Goal: Transaction & Acquisition: Purchase product/service

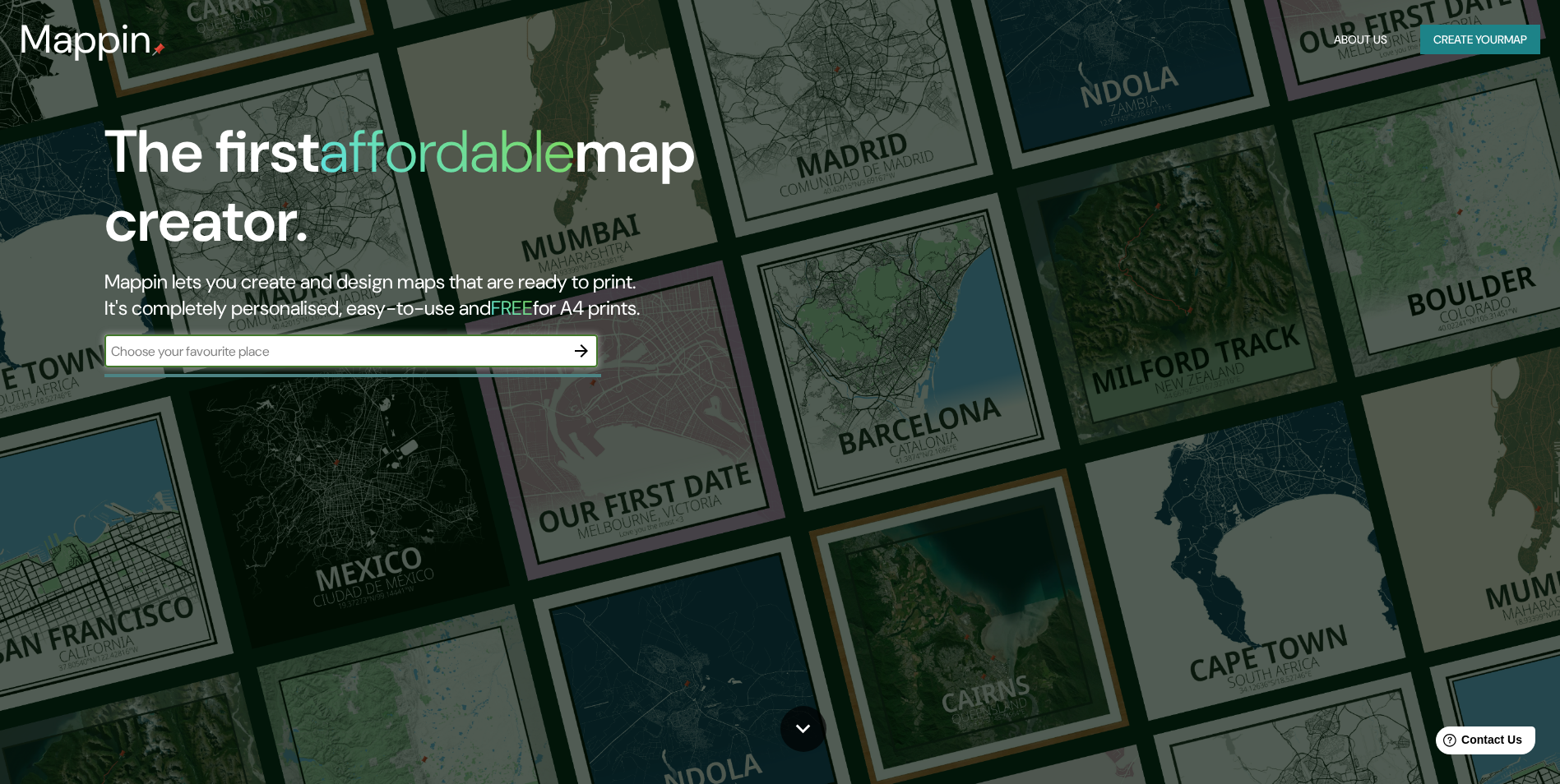
click at [385, 348] on input "text" at bounding box center [335, 352] width 461 height 19
type input "[GEOGRAPHIC_DATA]"
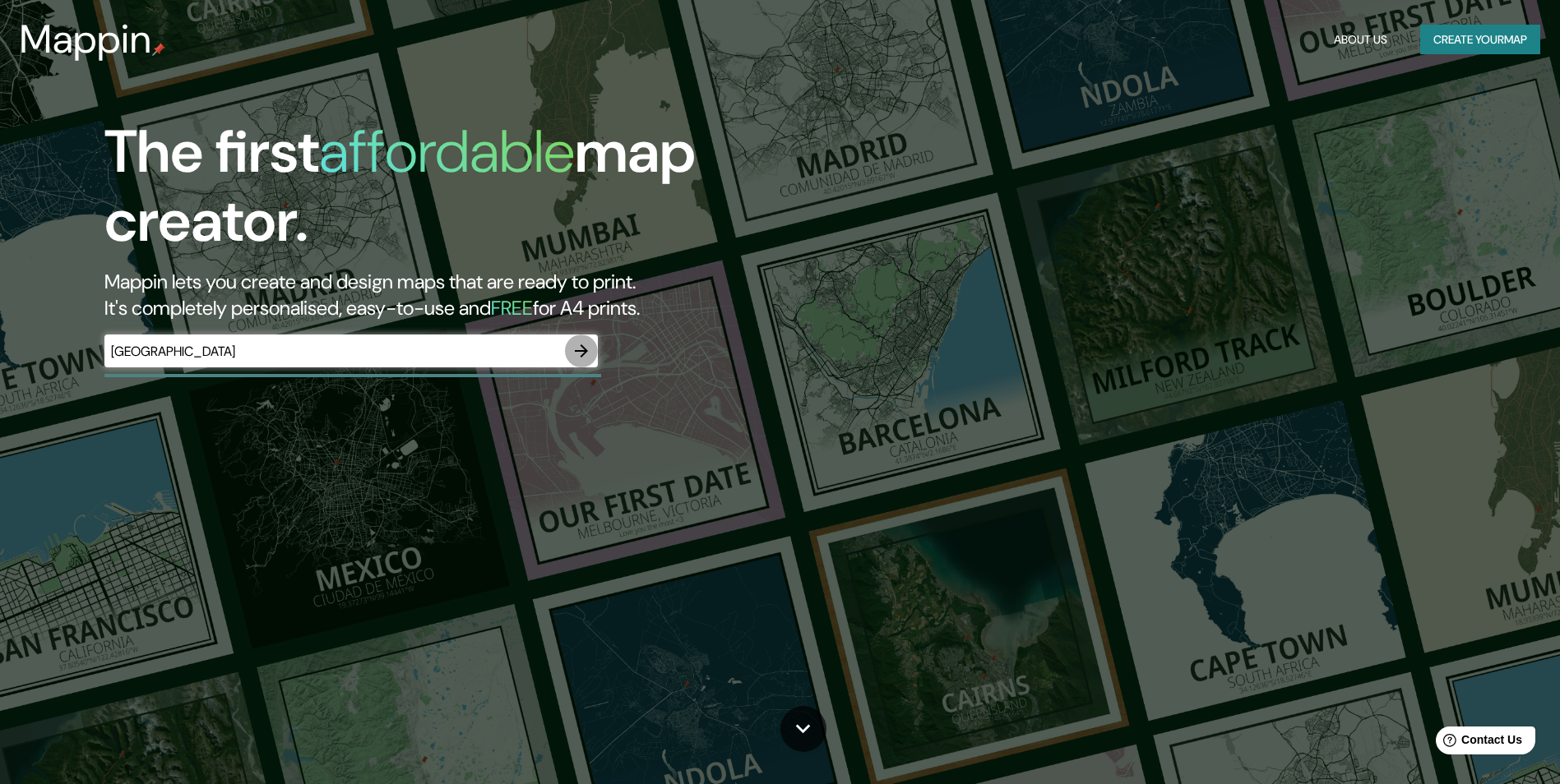
click at [583, 350] on icon "button" at bounding box center [581, 351] width 19 height 19
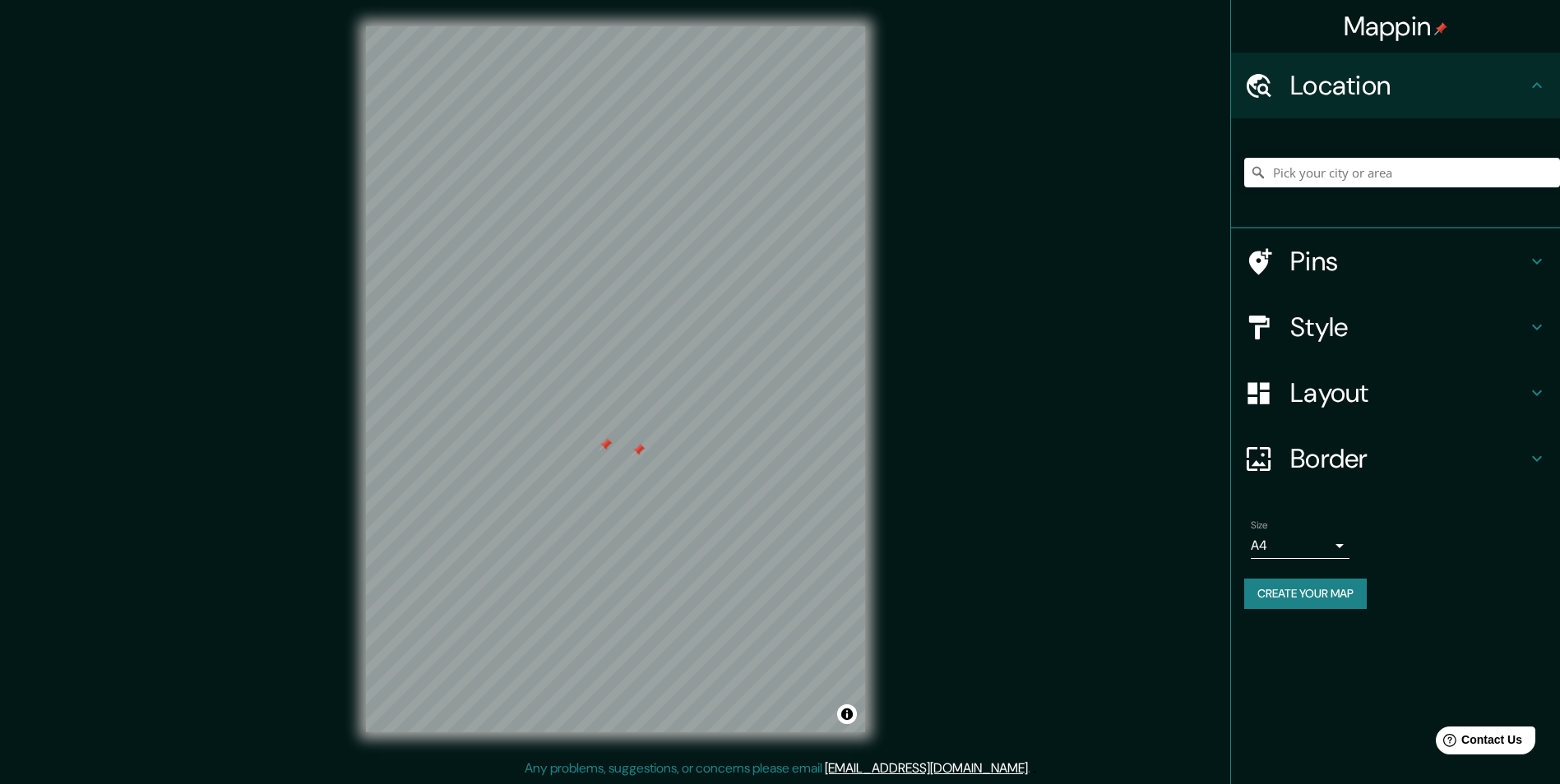
click at [631, 452] on div at bounding box center [638, 449] width 13 height 13
click at [604, 448] on div at bounding box center [602, 446] width 13 height 13
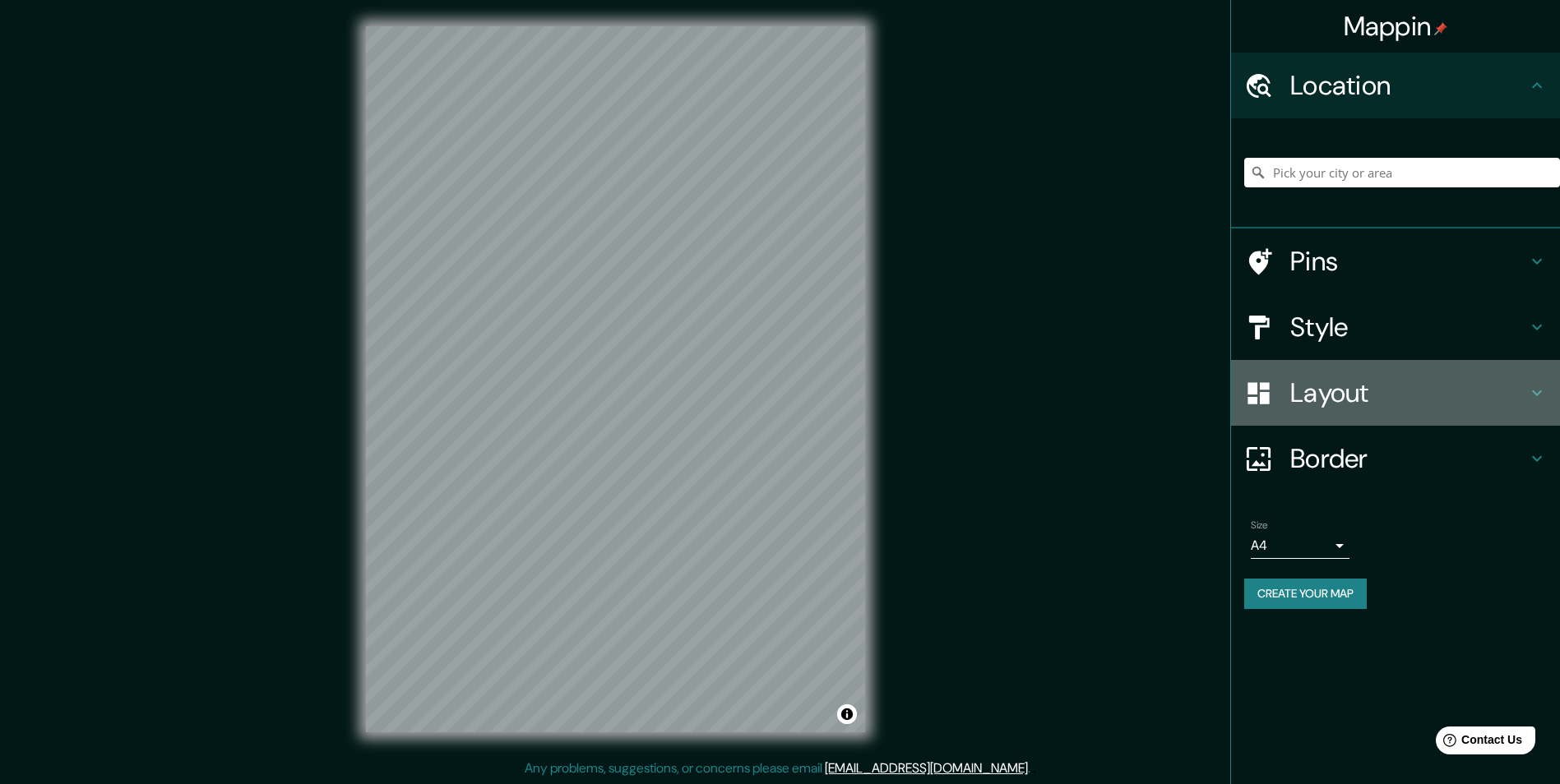
click at [1389, 381] on h4 "Layout" at bounding box center [1408, 392] width 237 height 33
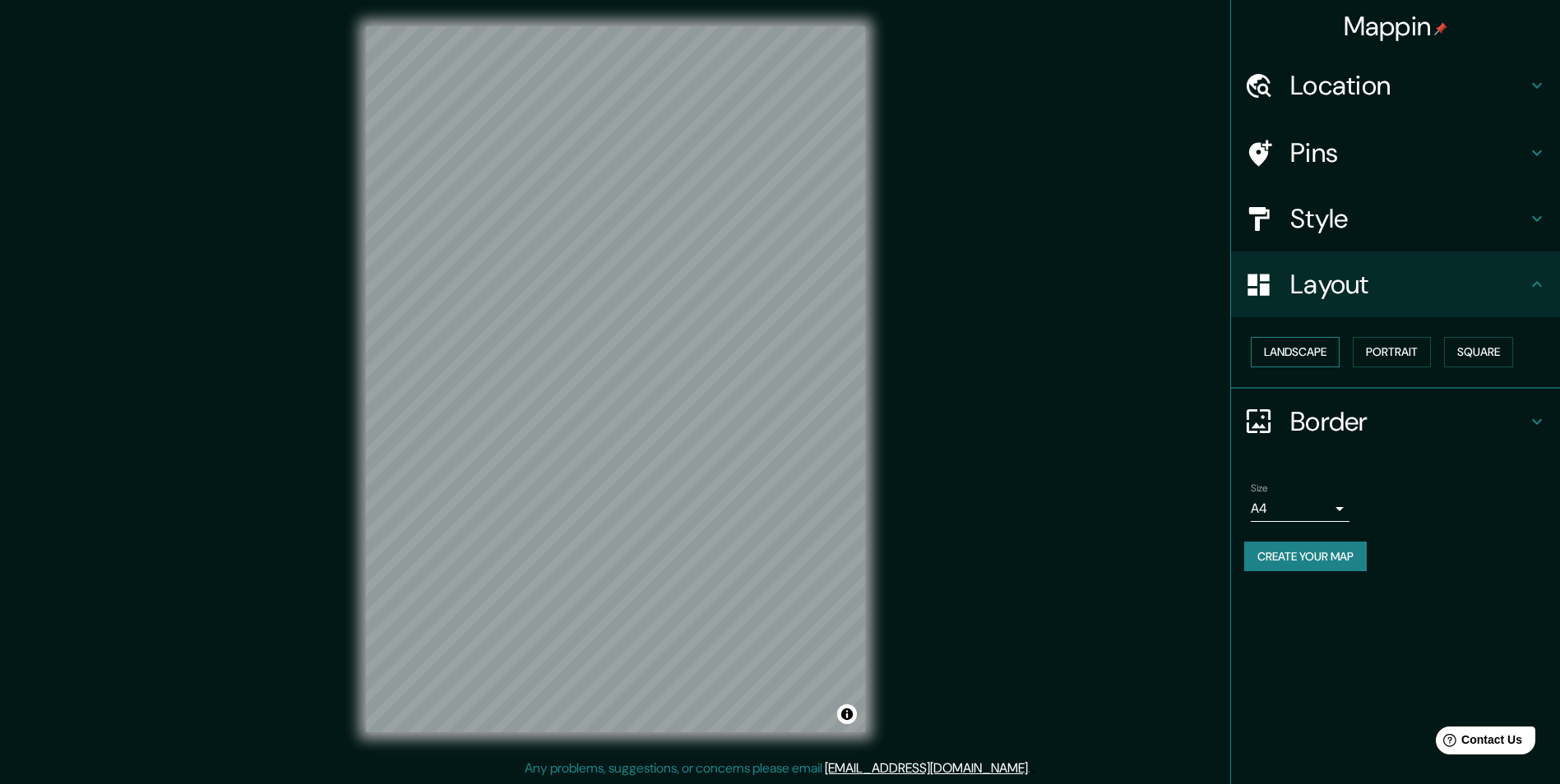
click at [1310, 361] on button "Landscape" at bounding box center [1294, 352] width 89 height 31
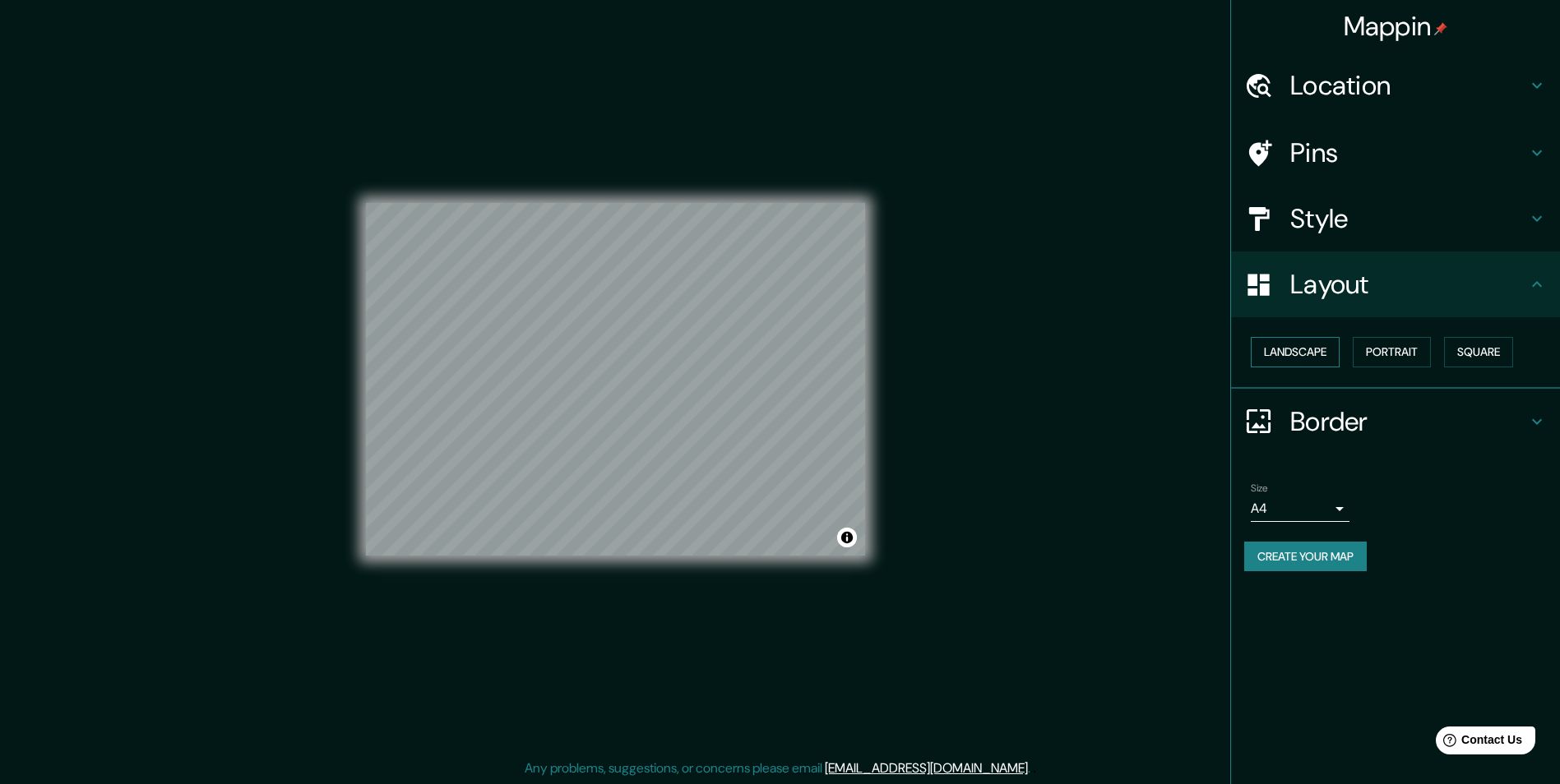
click at [1310, 361] on button "Landscape" at bounding box center [1294, 352] width 89 height 31
click at [1369, 349] on button "Portrait" at bounding box center [1391, 352] width 78 height 31
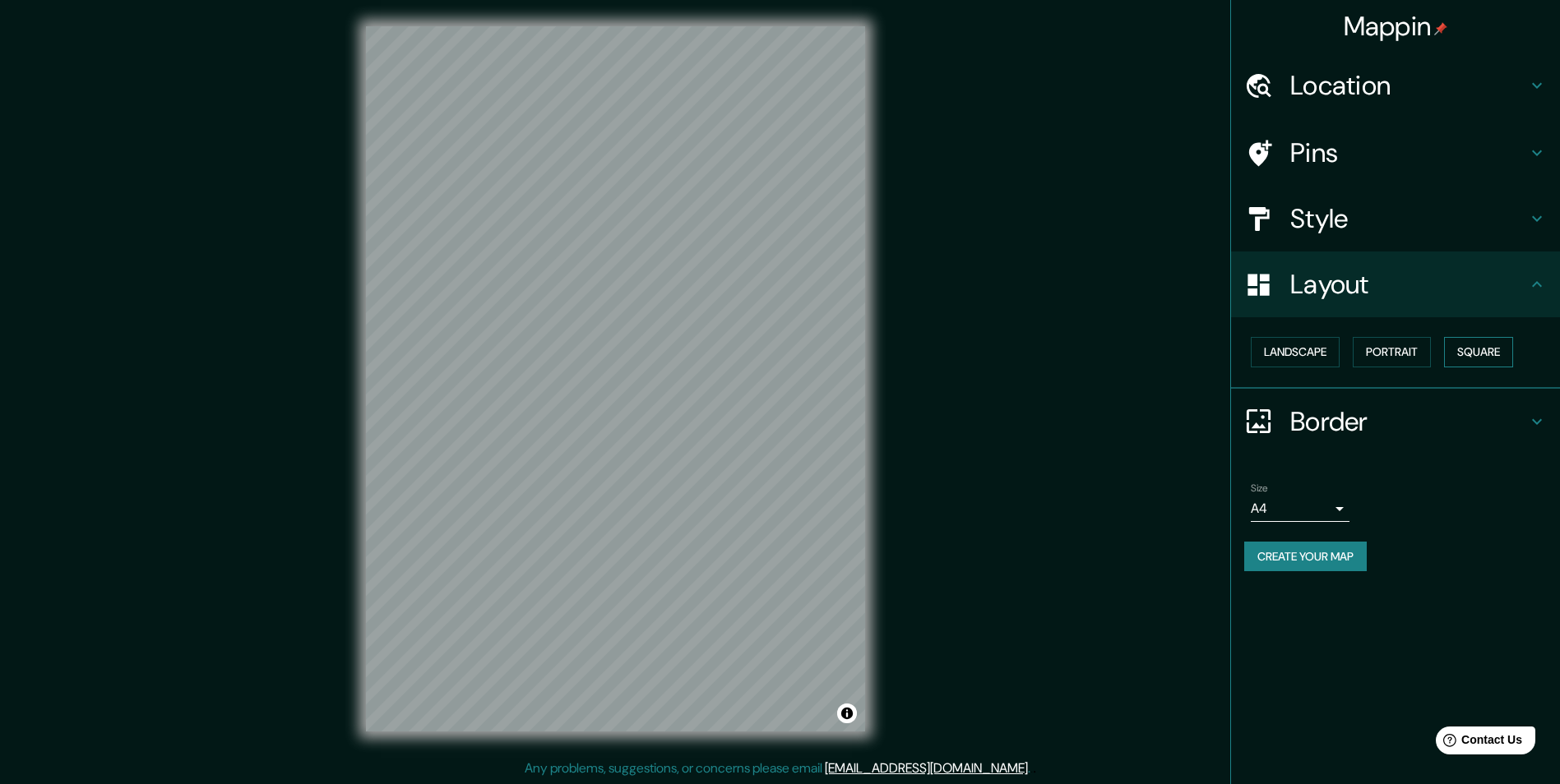
click at [1469, 347] on button "Square" at bounding box center [1478, 352] width 69 height 31
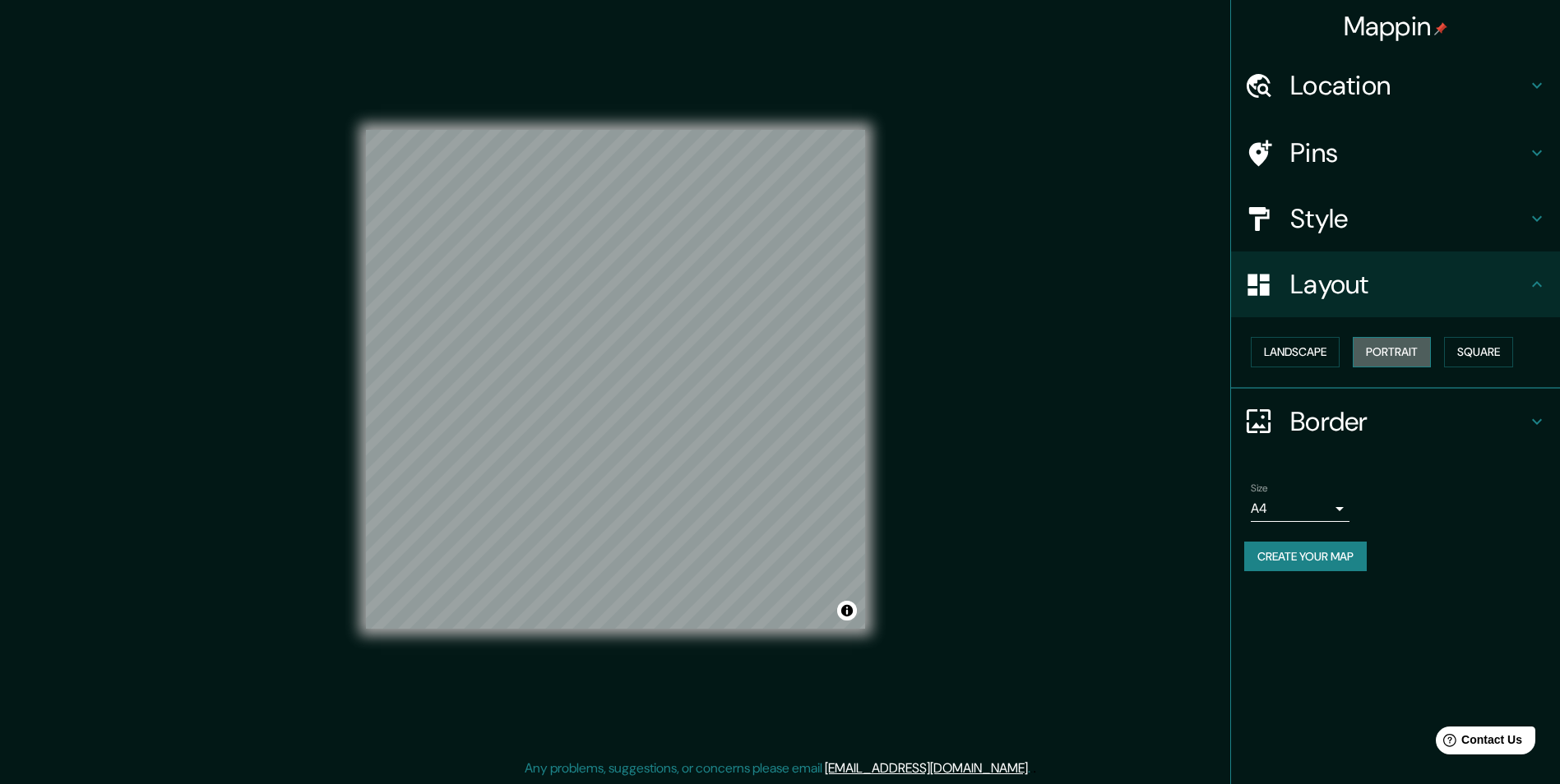
click at [1415, 344] on button "Portrait" at bounding box center [1391, 352] width 78 height 31
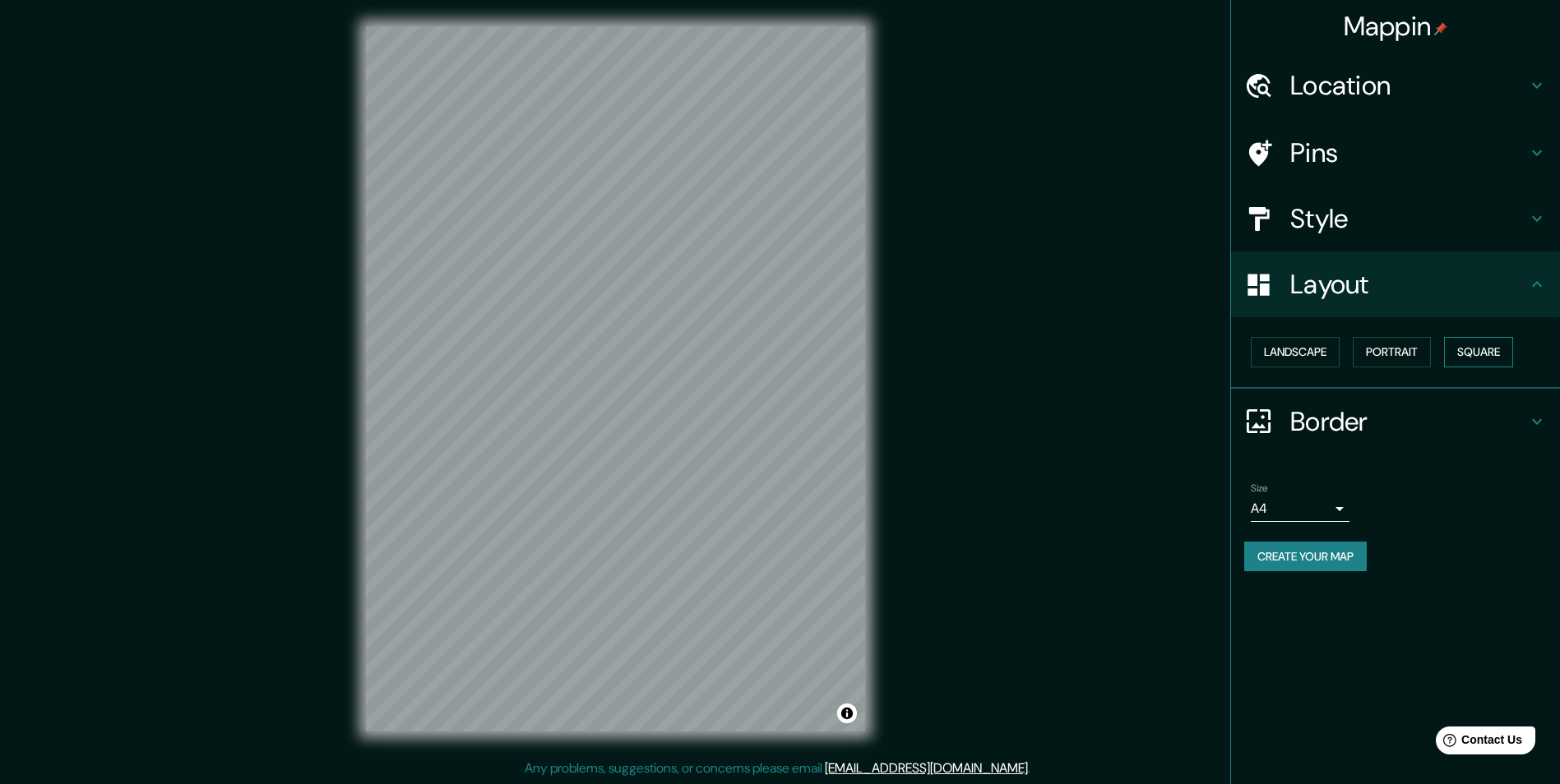
click at [1450, 346] on button "Square" at bounding box center [1478, 352] width 69 height 31
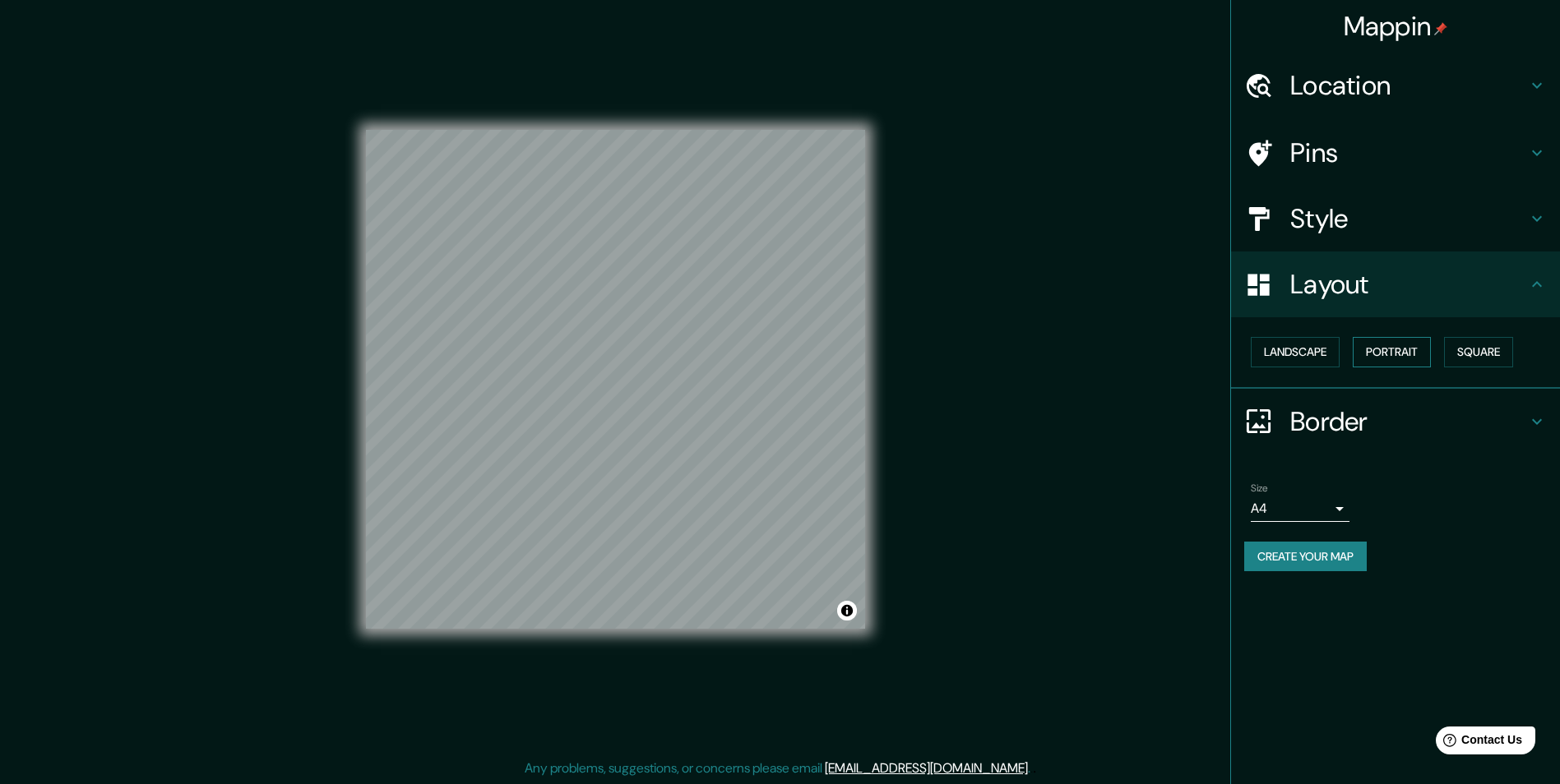
click at [1420, 347] on button "Portrait" at bounding box center [1391, 352] width 78 height 31
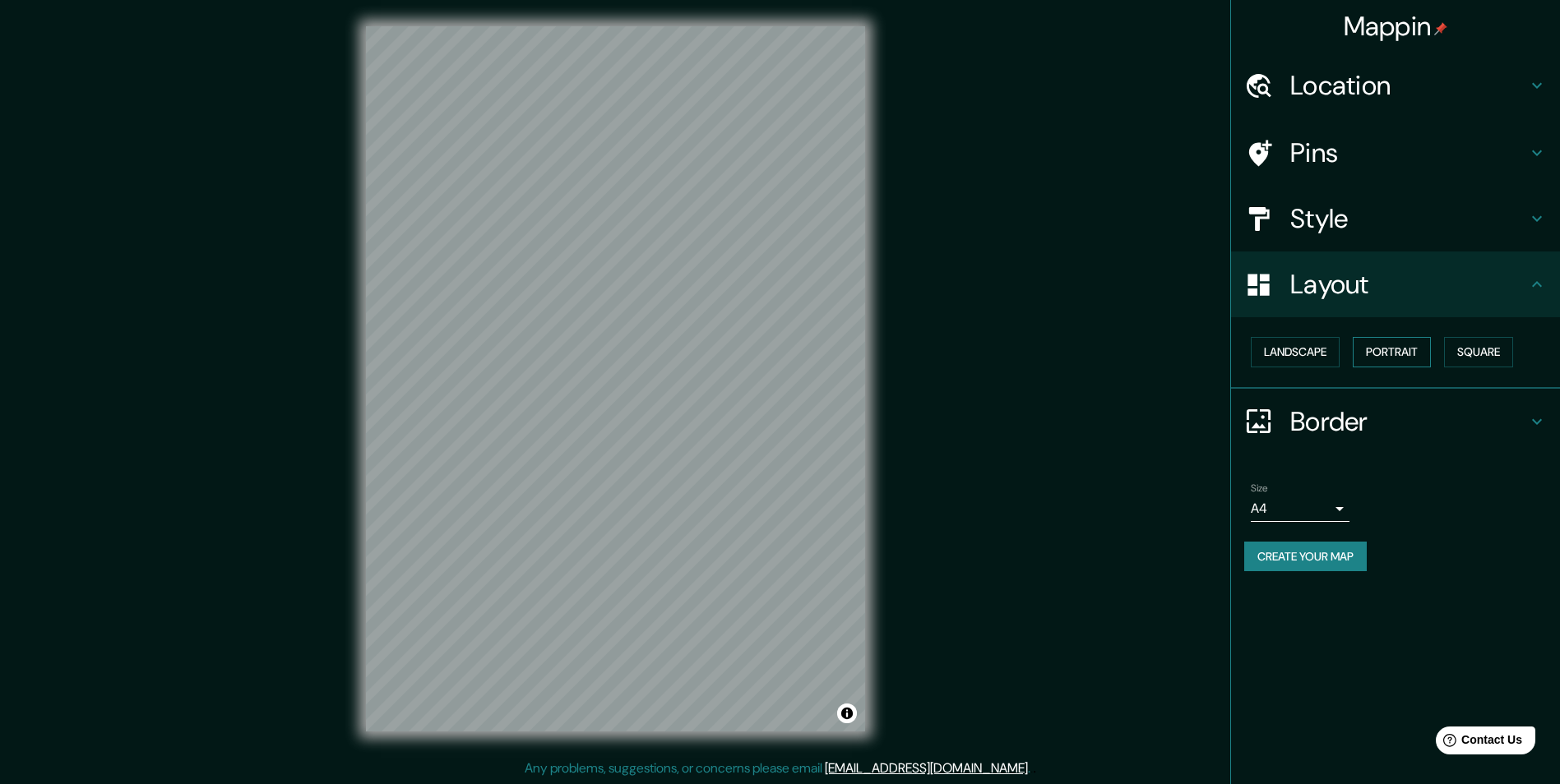
click at [1420, 347] on button "Portrait" at bounding box center [1391, 352] width 78 height 31
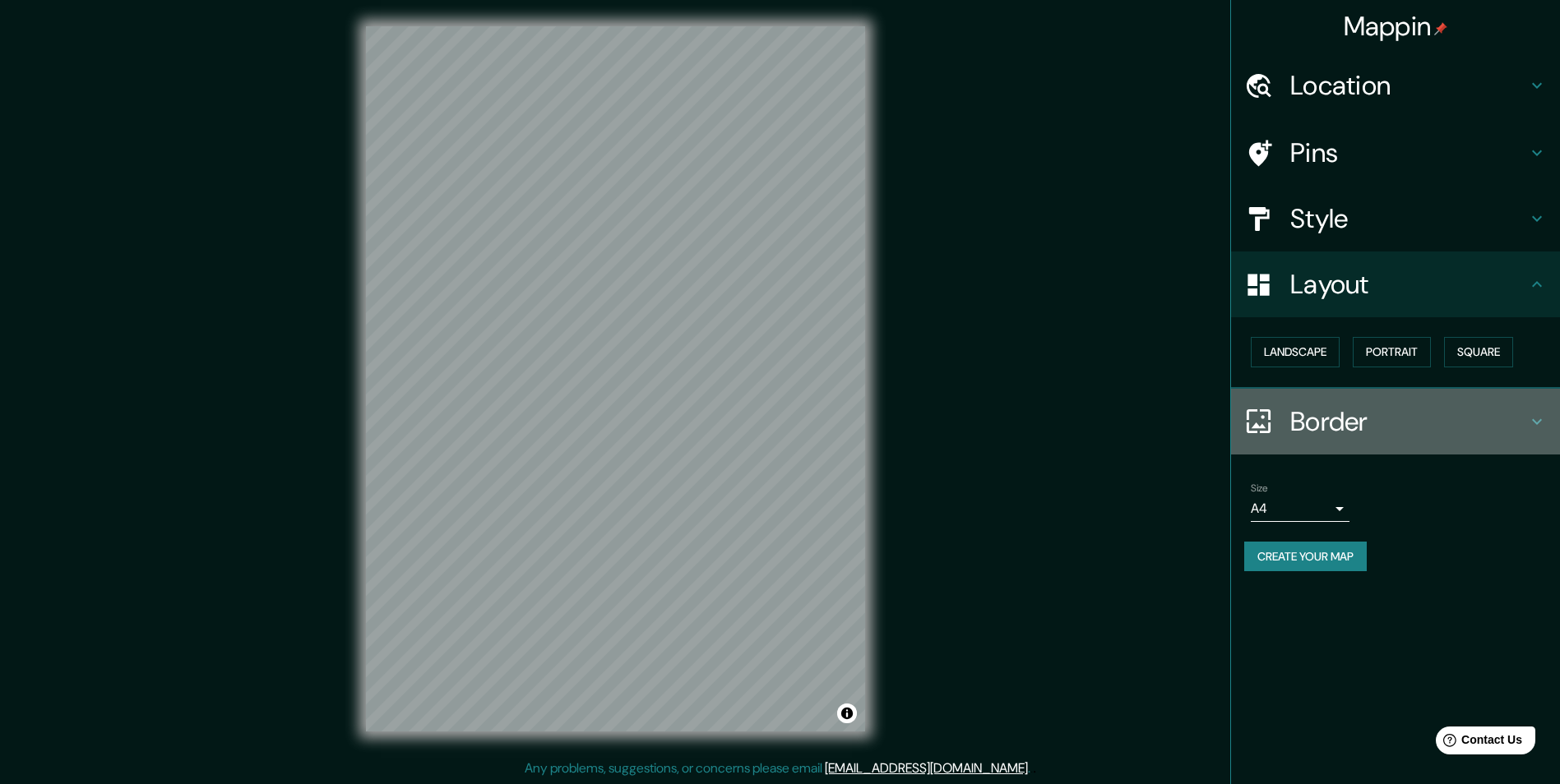
click at [1373, 425] on h4 "Border" at bounding box center [1408, 421] width 237 height 33
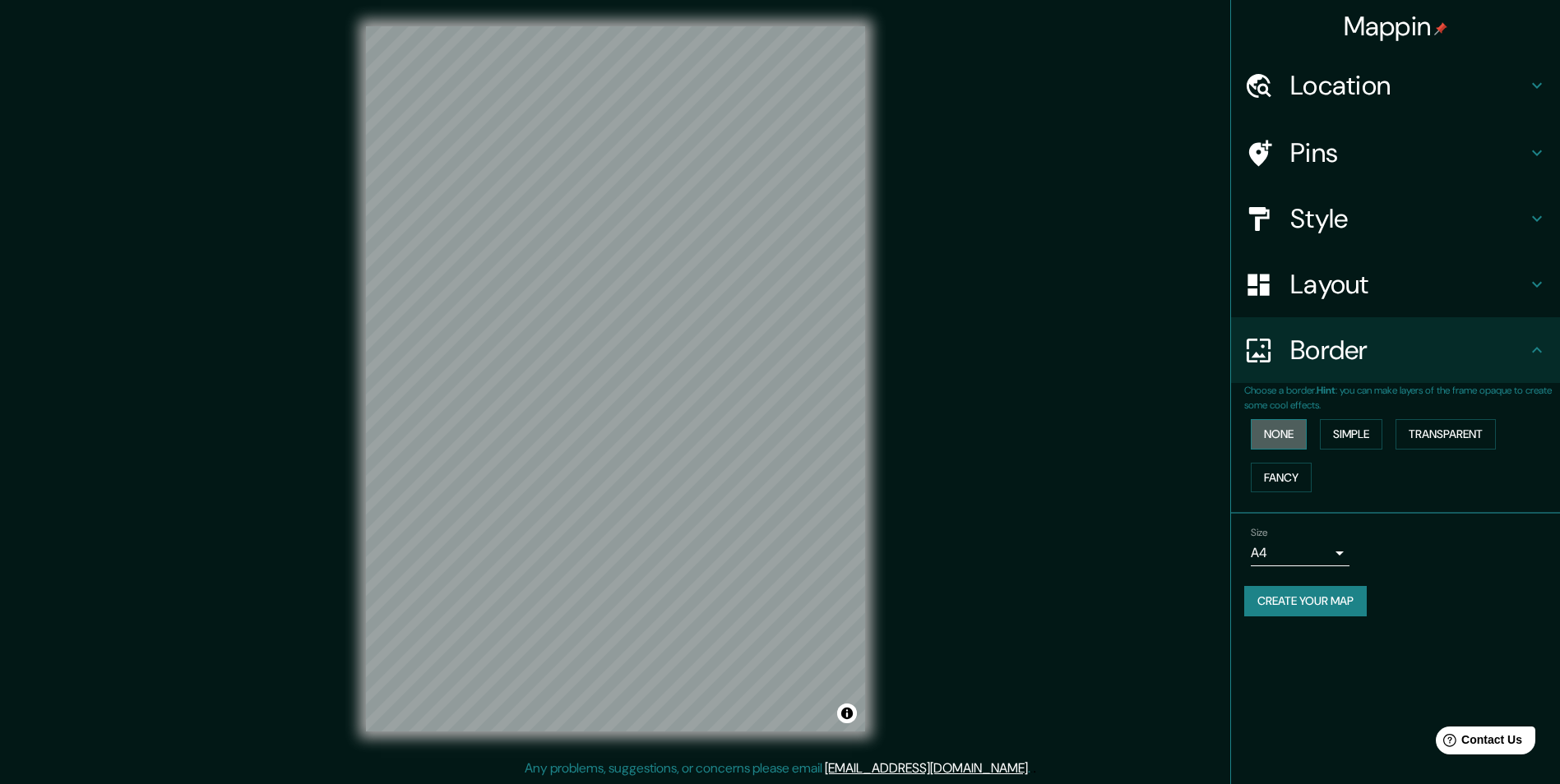
click at [1298, 444] on button "None" at bounding box center [1279, 434] width 56 height 31
click at [1343, 433] on button "Simple" at bounding box center [1351, 434] width 62 height 31
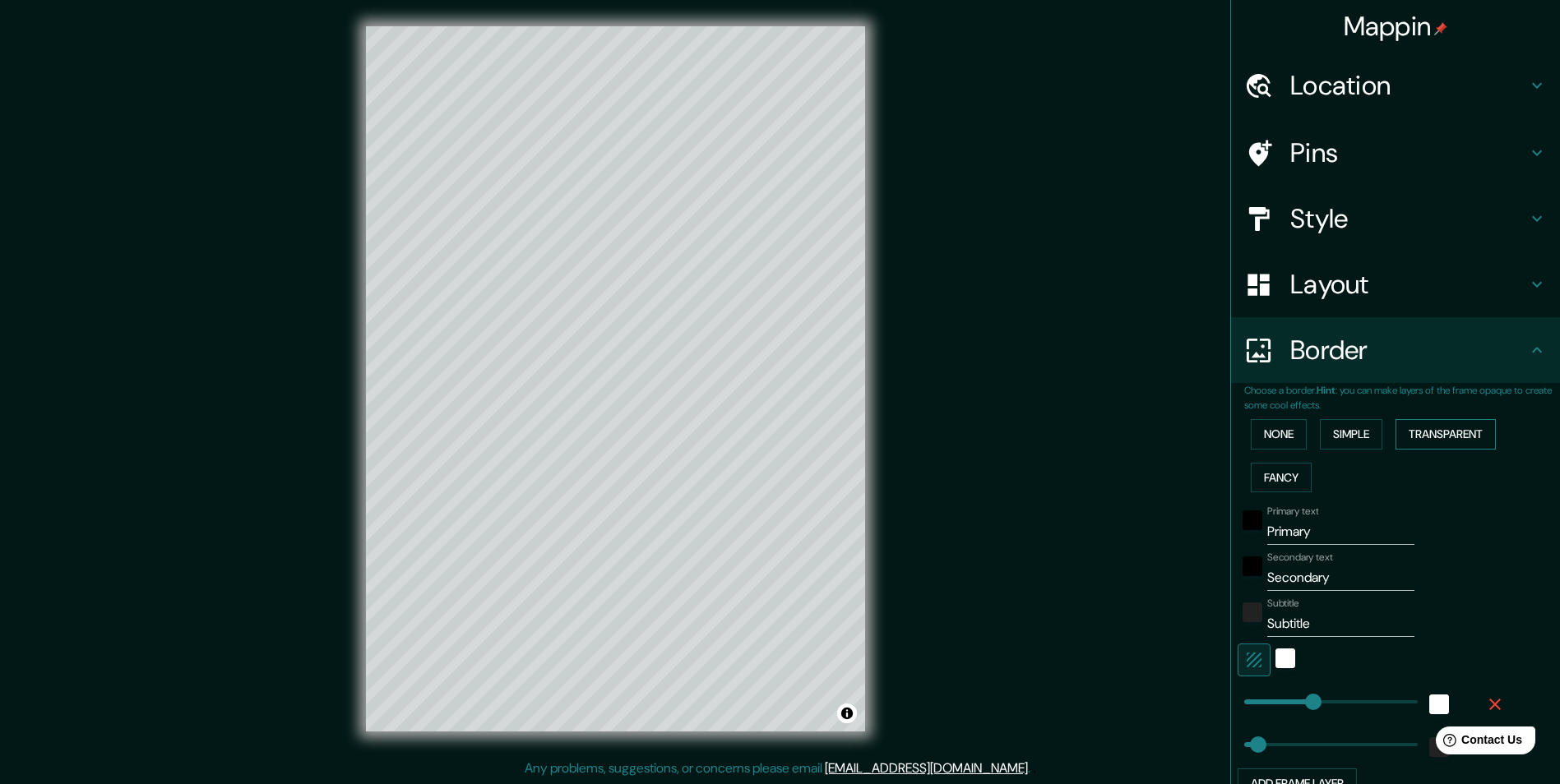
click at [1434, 420] on button "Transparent" at bounding box center [1446, 434] width 100 height 31
click at [1334, 436] on button "Simple" at bounding box center [1351, 434] width 62 height 31
click at [1289, 438] on button "None" at bounding box center [1279, 434] width 56 height 31
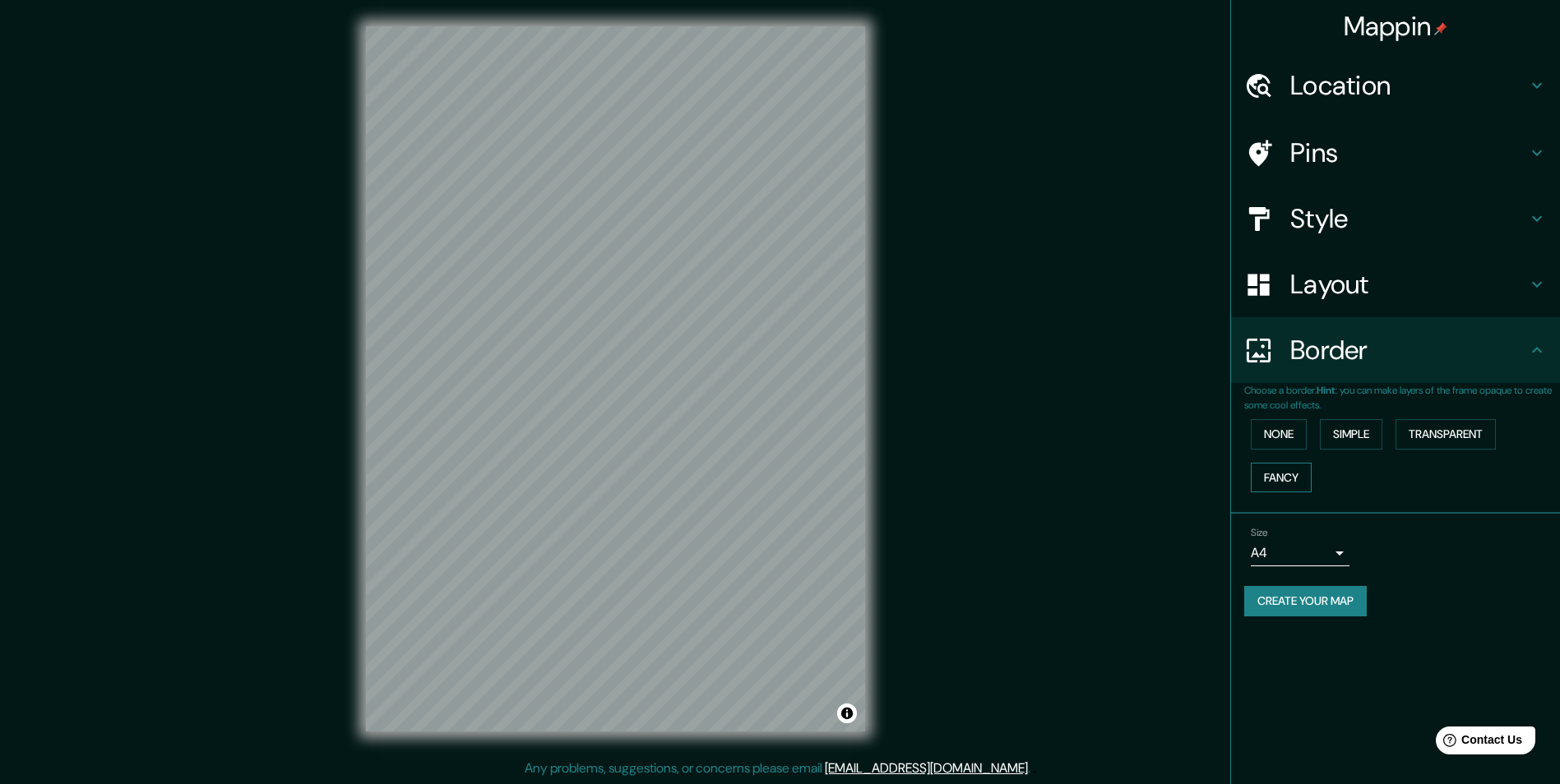
click at [1271, 466] on button "Fancy" at bounding box center [1280, 477] width 61 height 31
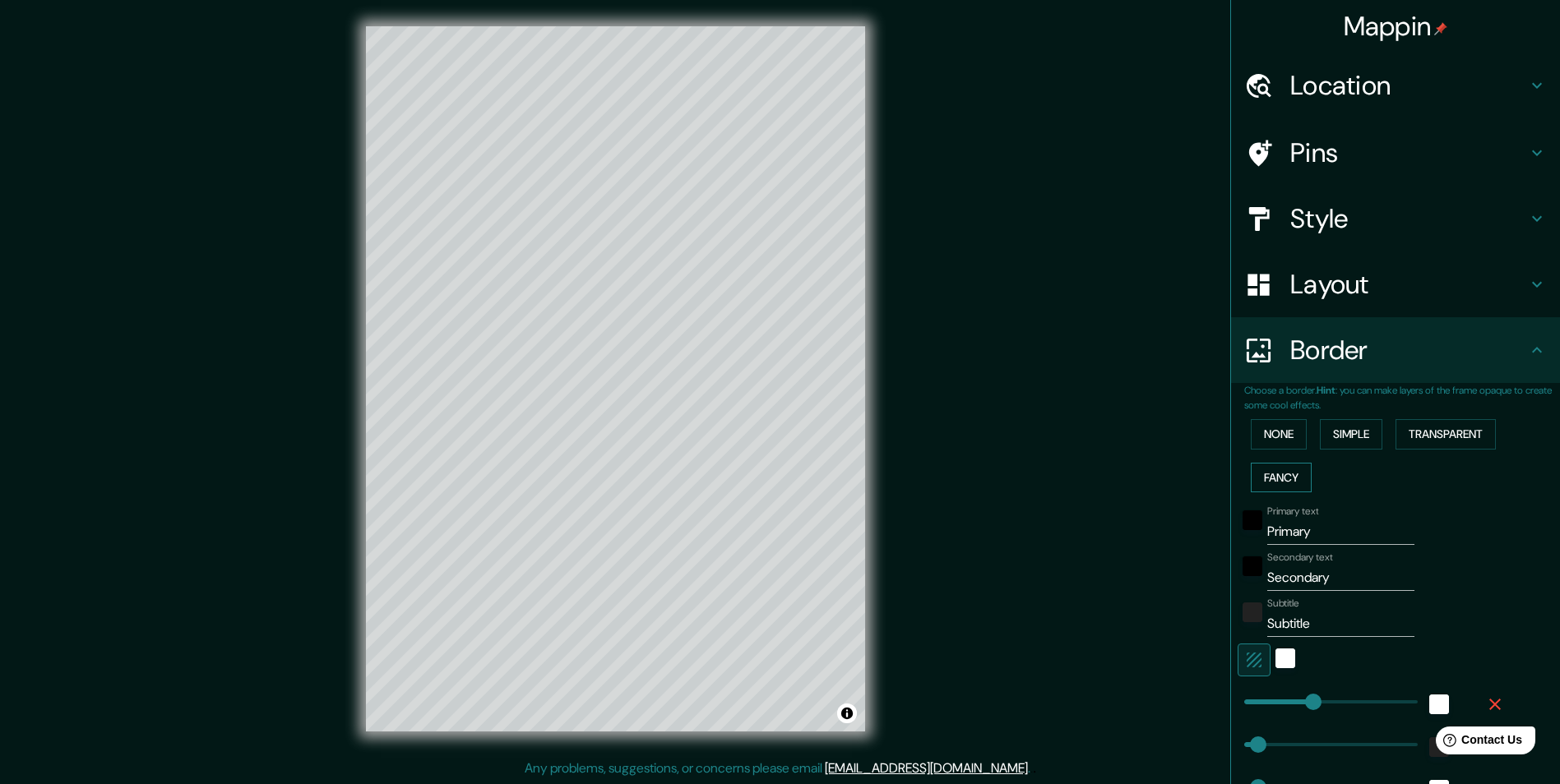
click at [1271, 468] on button "Fancy" at bounding box center [1280, 477] width 61 height 31
type input "243"
type input "49"
type input "24"
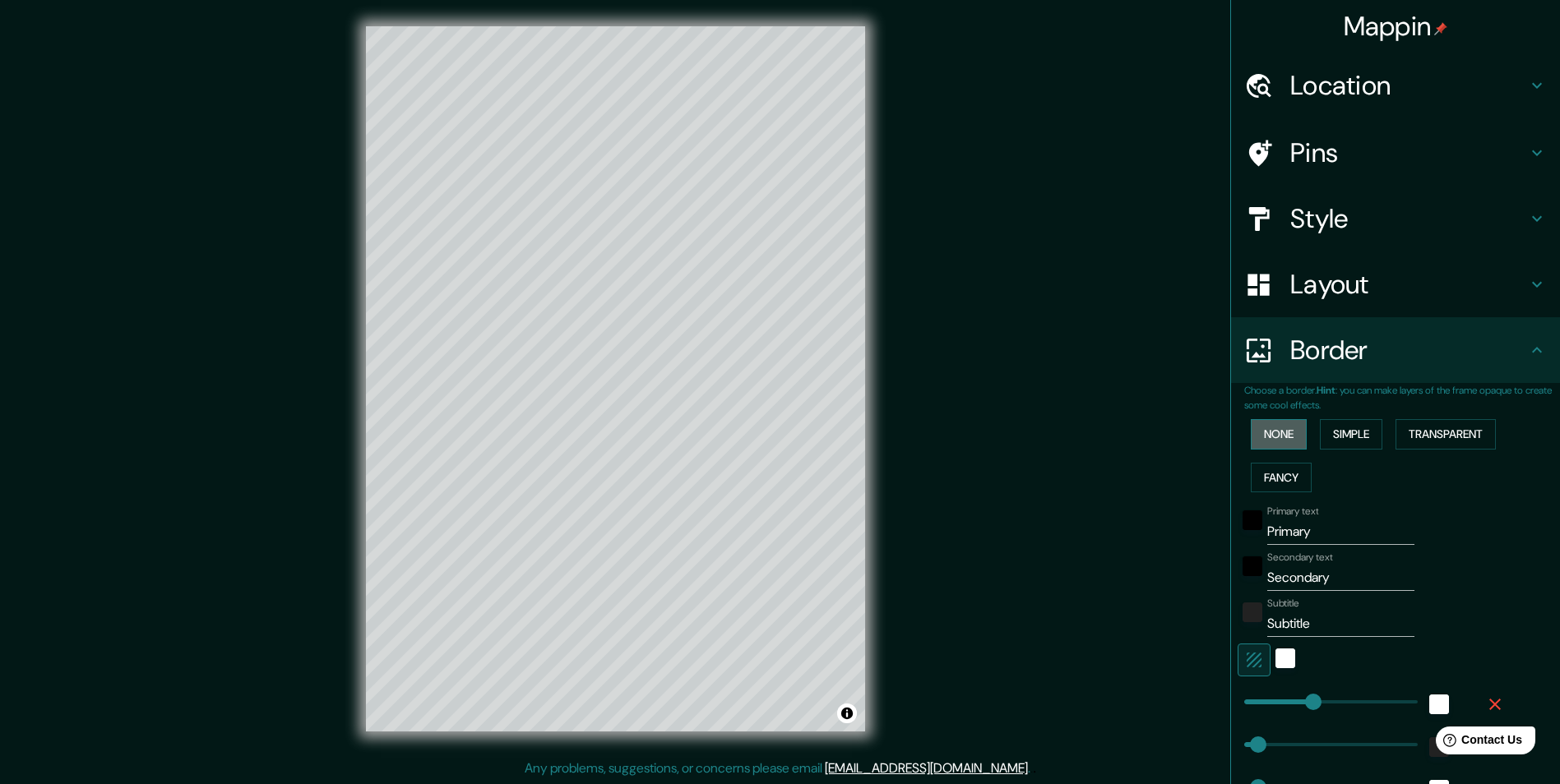
click at [1283, 440] on button "None" at bounding box center [1279, 434] width 56 height 31
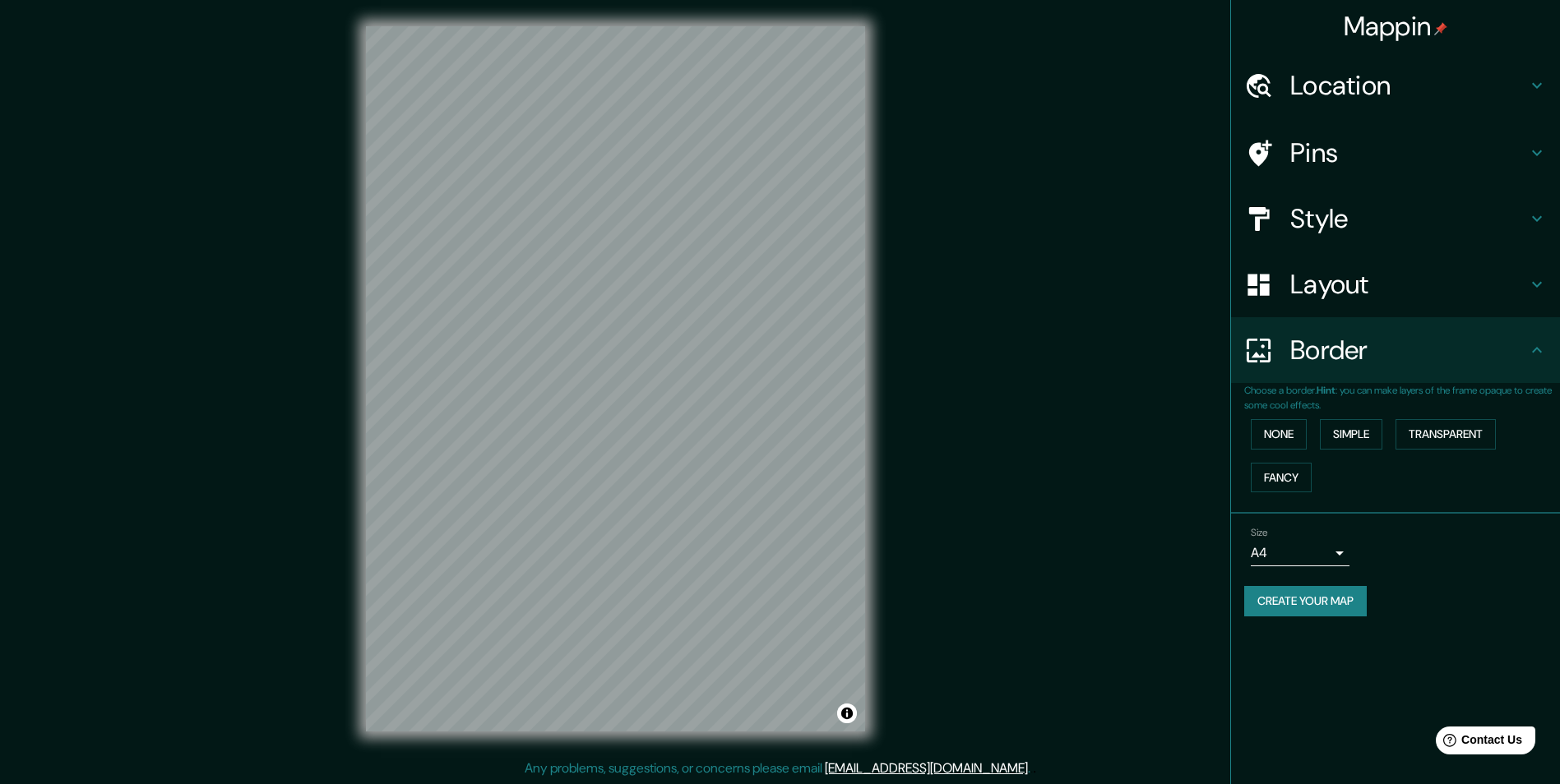
click at [1323, 559] on body "Mappin Location Pins Style Layout Border Choose a border. Hint : you can make l…" at bounding box center [780, 392] width 1560 height 784
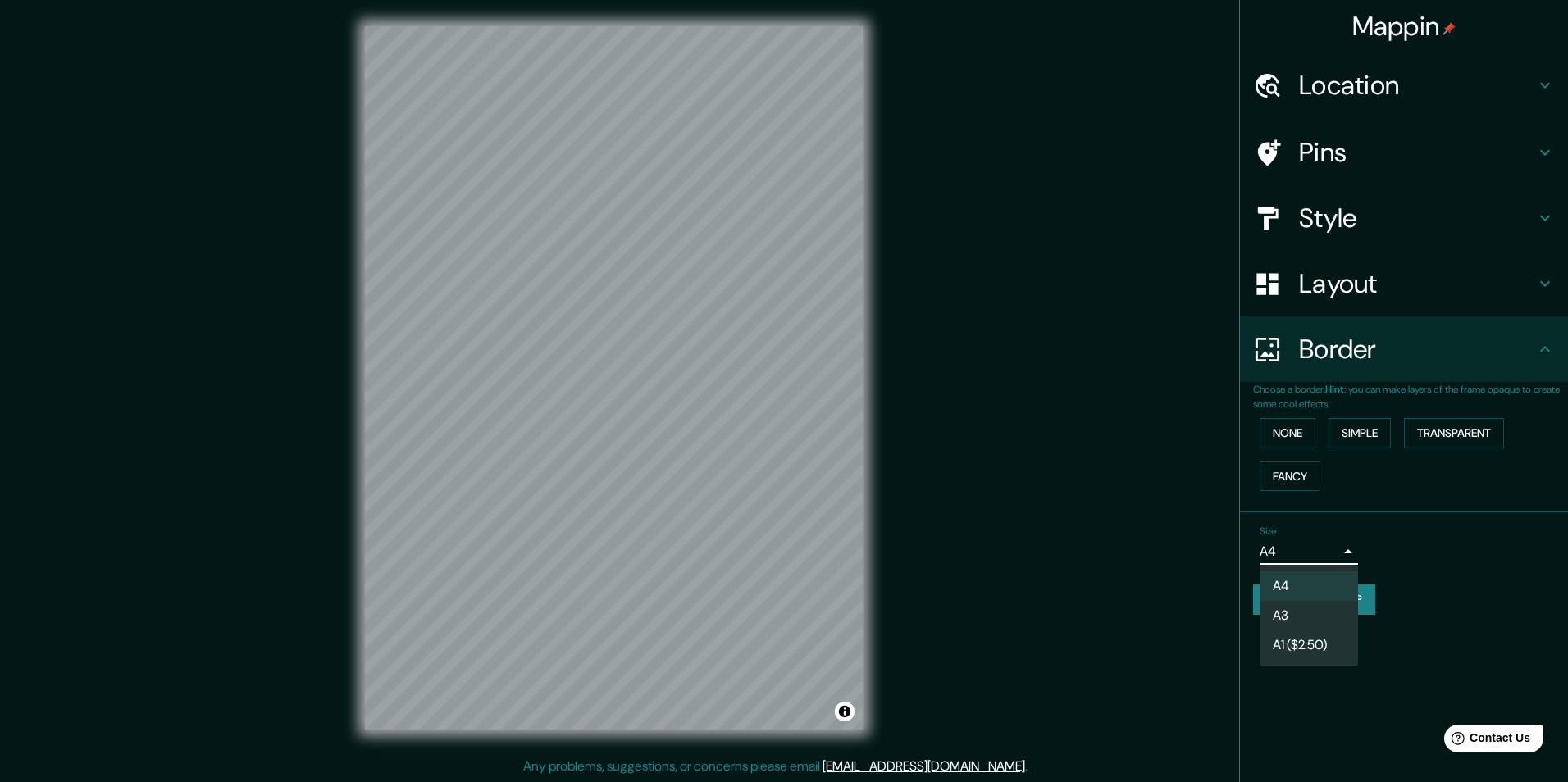
click at [1321, 554] on div at bounding box center [784, 391] width 1568 height 782
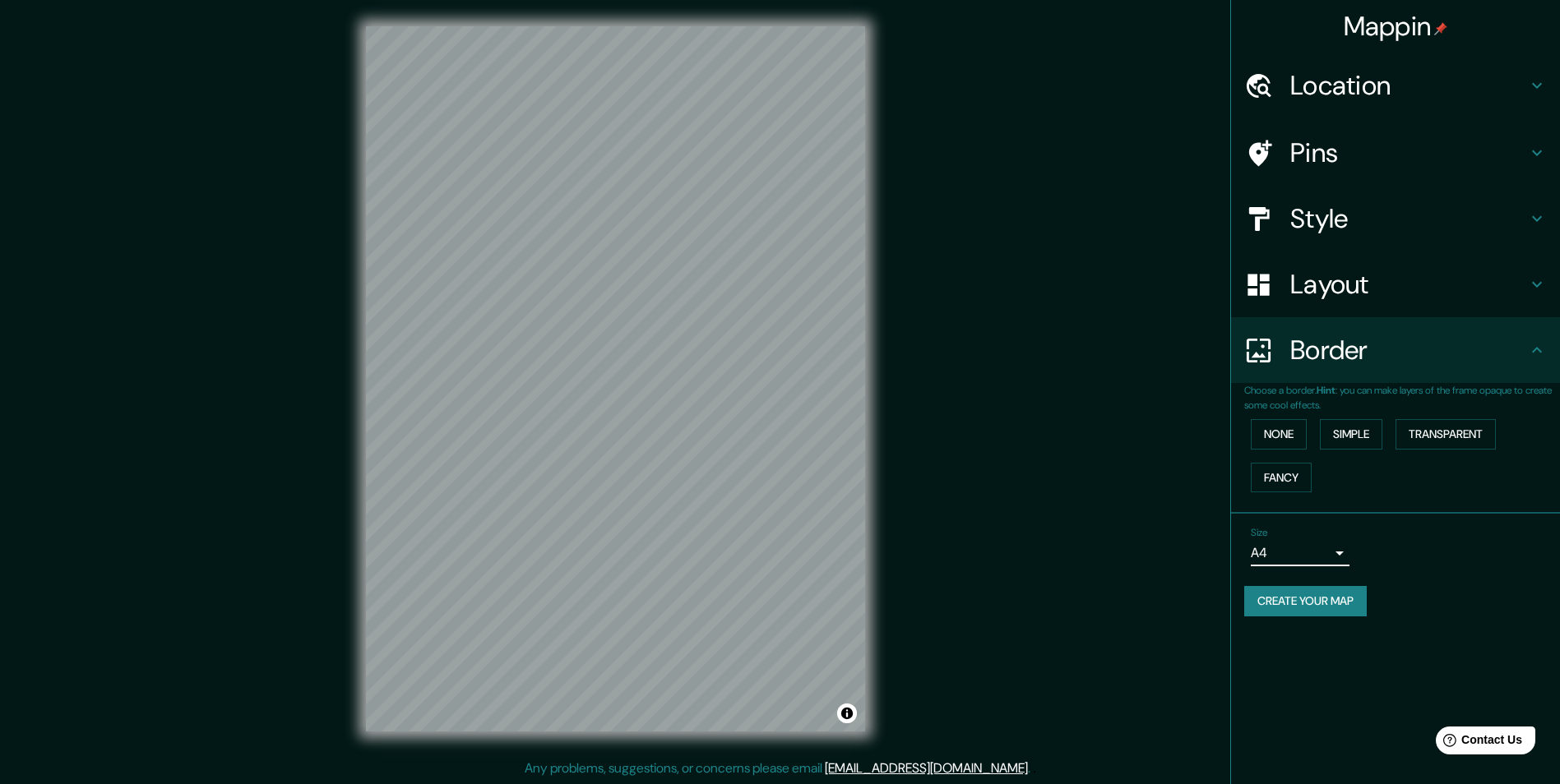
click at [1318, 557] on body "Mappin Location Pins Style Layout Border Choose a border. Hint : you can make l…" at bounding box center [780, 392] width 1560 height 784
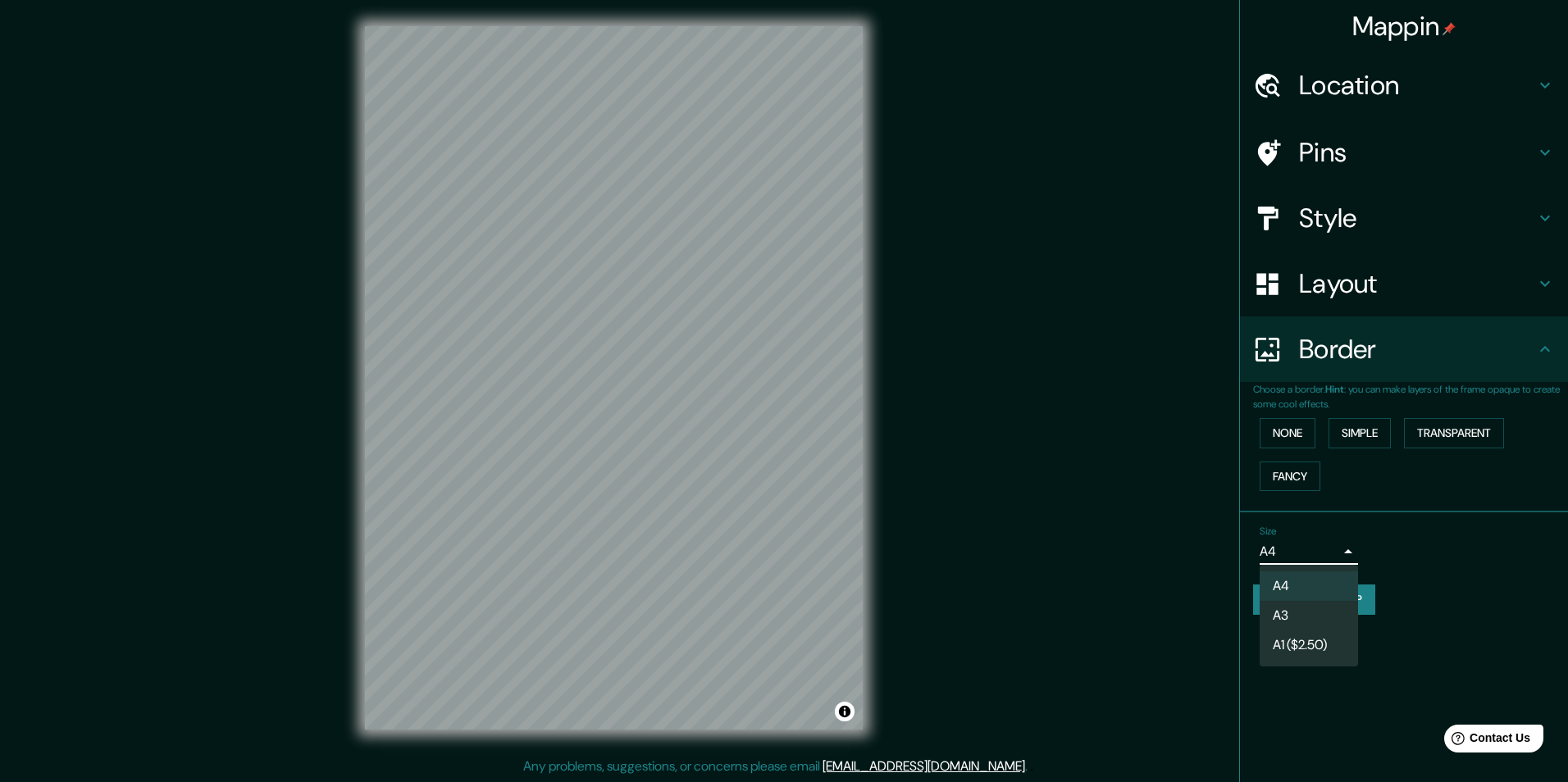
click at [1391, 515] on div at bounding box center [784, 391] width 1568 height 782
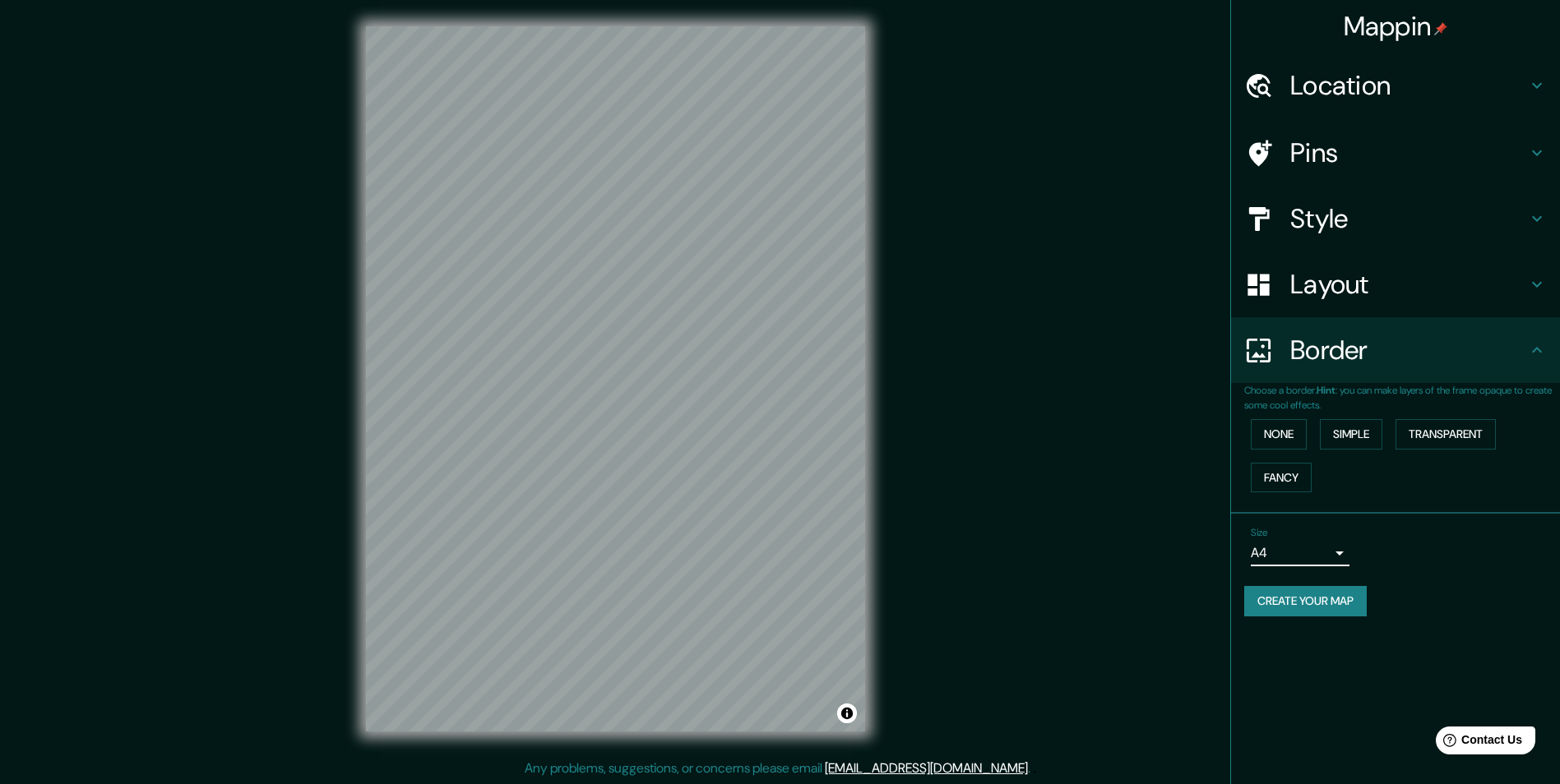
click at [1389, 239] on div "Style" at bounding box center [1396, 218] width 329 height 66
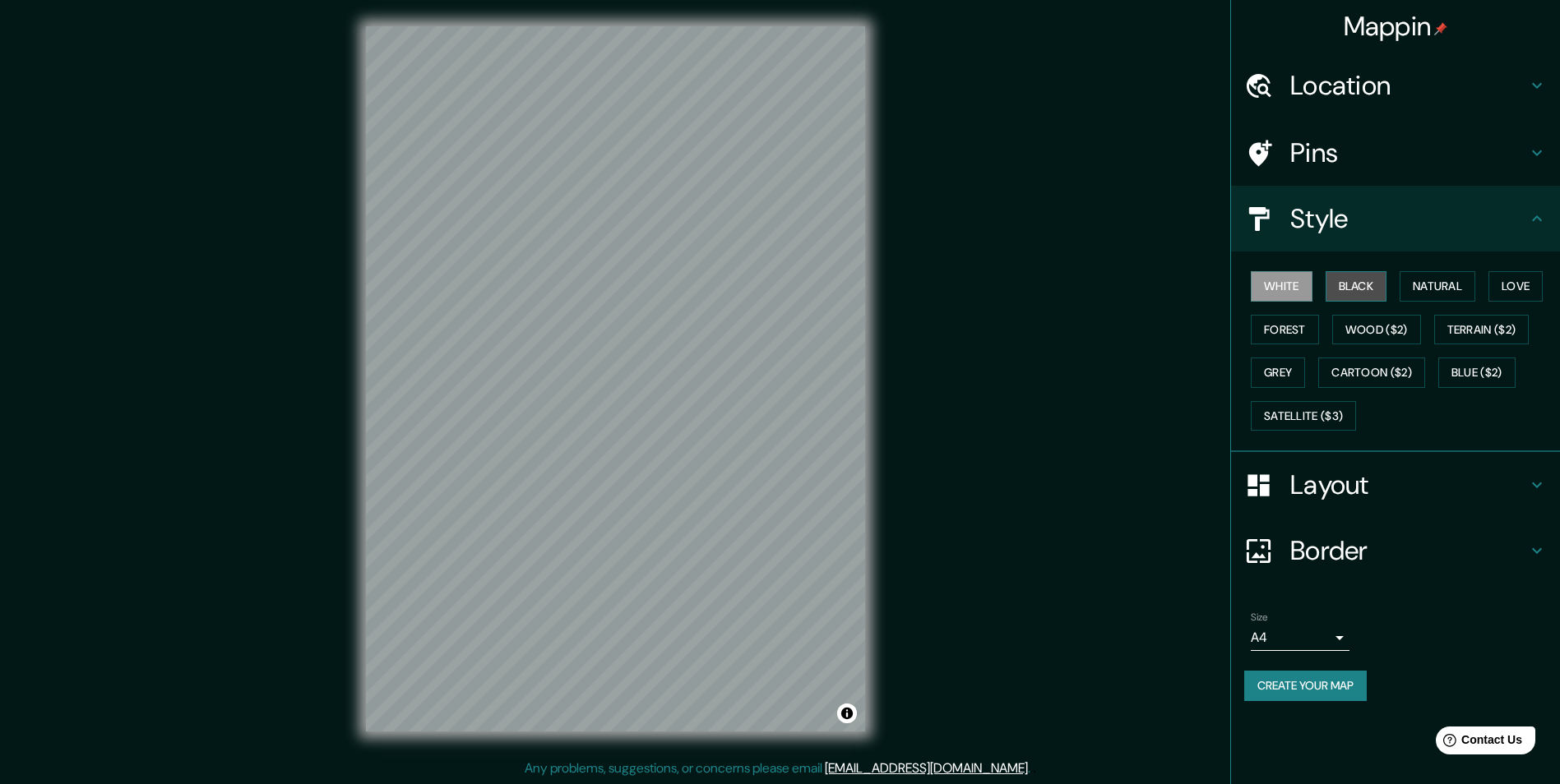
click at [1333, 293] on button "Black" at bounding box center [1356, 287] width 62 height 31
click at [1435, 286] on button "Natural" at bounding box center [1437, 287] width 76 height 31
click at [1507, 287] on button "Love" at bounding box center [1515, 287] width 55 height 31
click at [1293, 335] on button "Forest" at bounding box center [1285, 330] width 69 height 31
click at [1366, 322] on button "Wood ($2)" at bounding box center [1376, 330] width 89 height 31
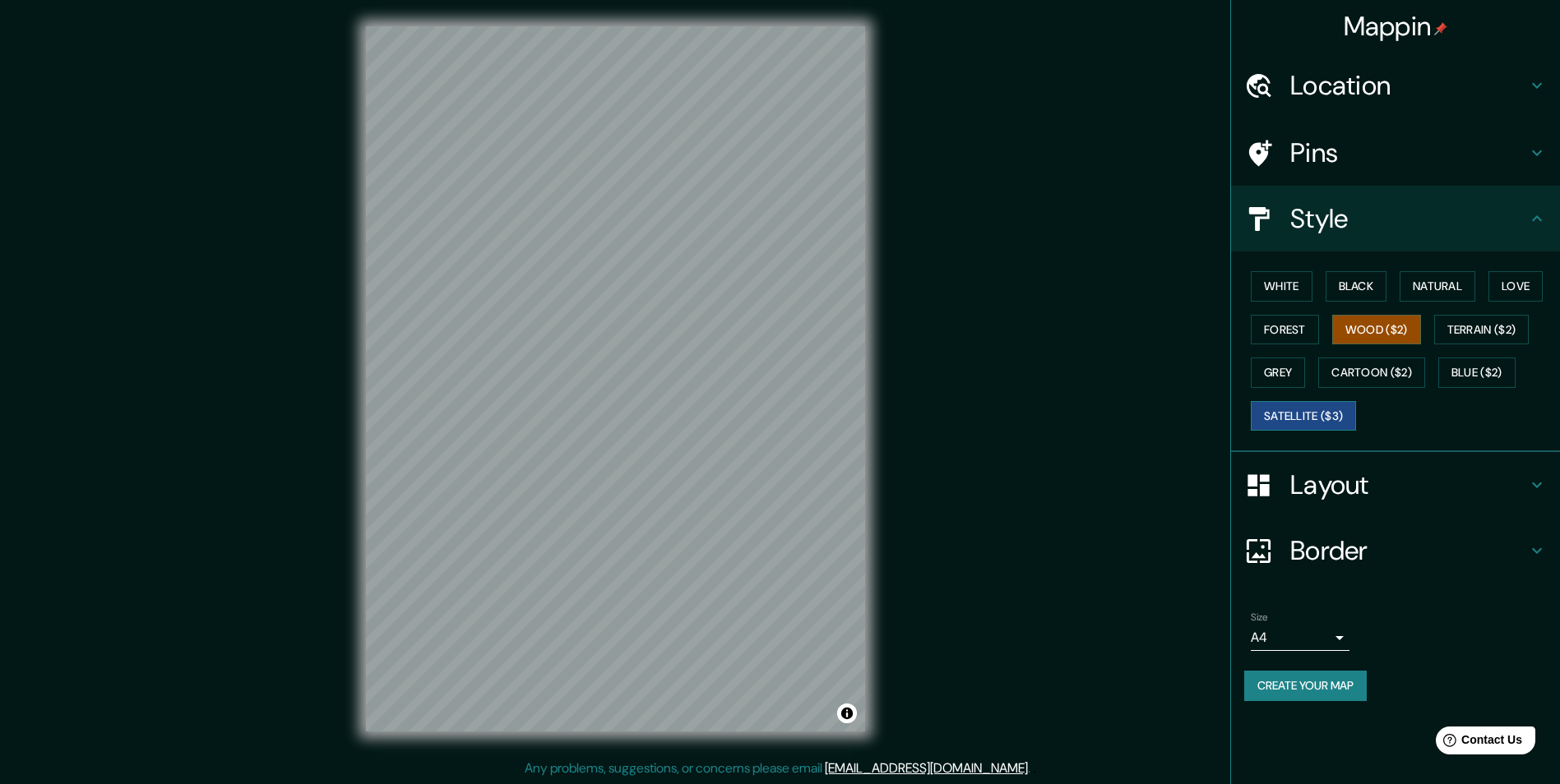
click at [1327, 407] on button "Satellite ($3)" at bounding box center [1303, 416] width 106 height 31
click at [650, 413] on div at bounding box center [652, 411] width 13 height 13
click at [1352, 292] on button "Black" at bounding box center [1356, 287] width 62 height 31
click at [1277, 292] on button "White" at bounding box center [1281, 287] width 62 height 31
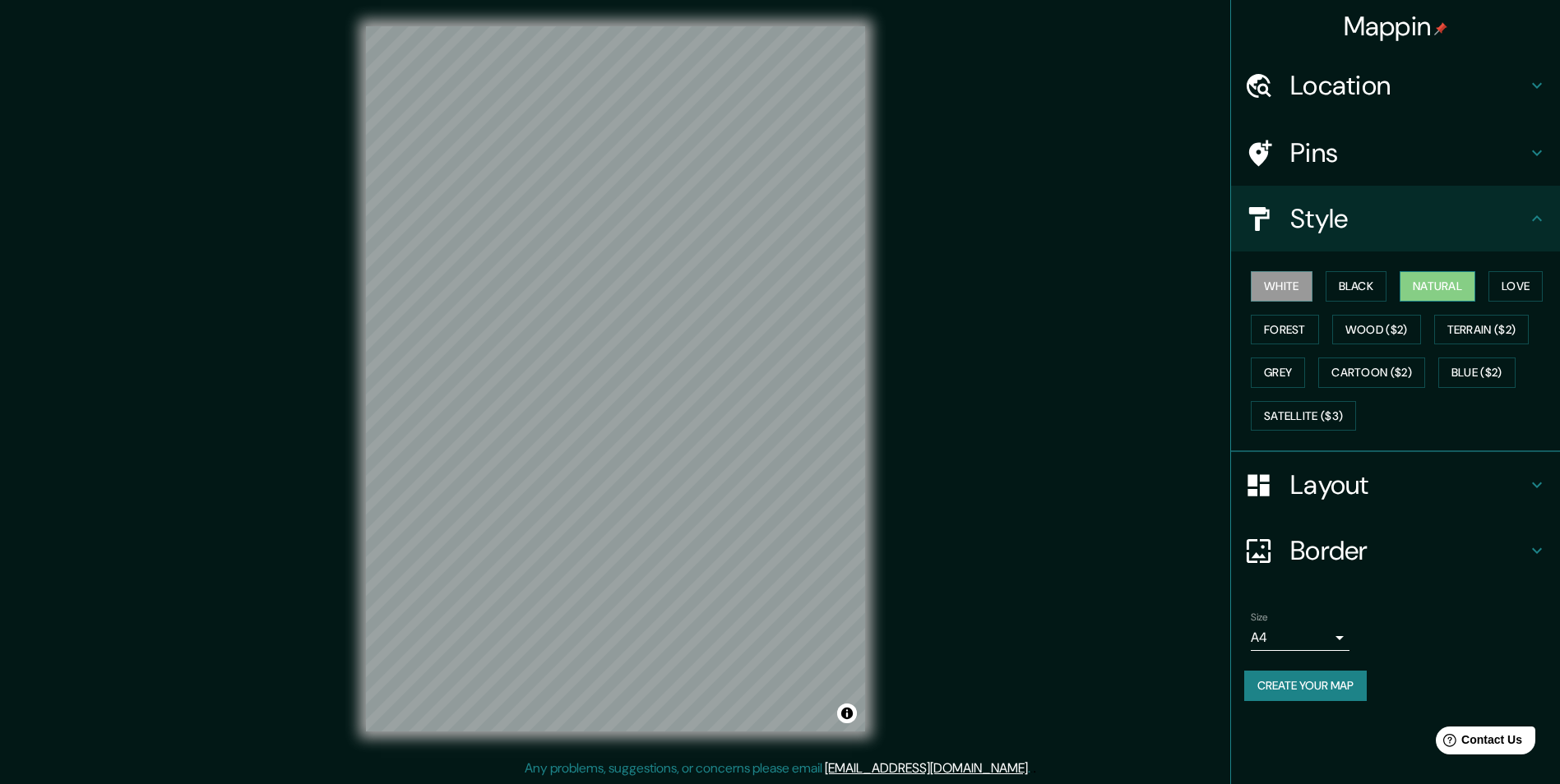
click at [1457, 287] on button "Natural" at bounding box center [1437, 287] width 76 height 31
click at [1499, 275] on button "Love" at bounding box center [1515, 287] width 55 height 31
click at [1433, 287] on button "Natural" at bounding box center [1437, 287] width 76 height 31
click at [1301, 326] on button "Forest" at bounding box center [1285, 330] width 69 height 31
click at [1268, 381] on button "Grey" at bounding box center [1278, 373] width 55 height 31
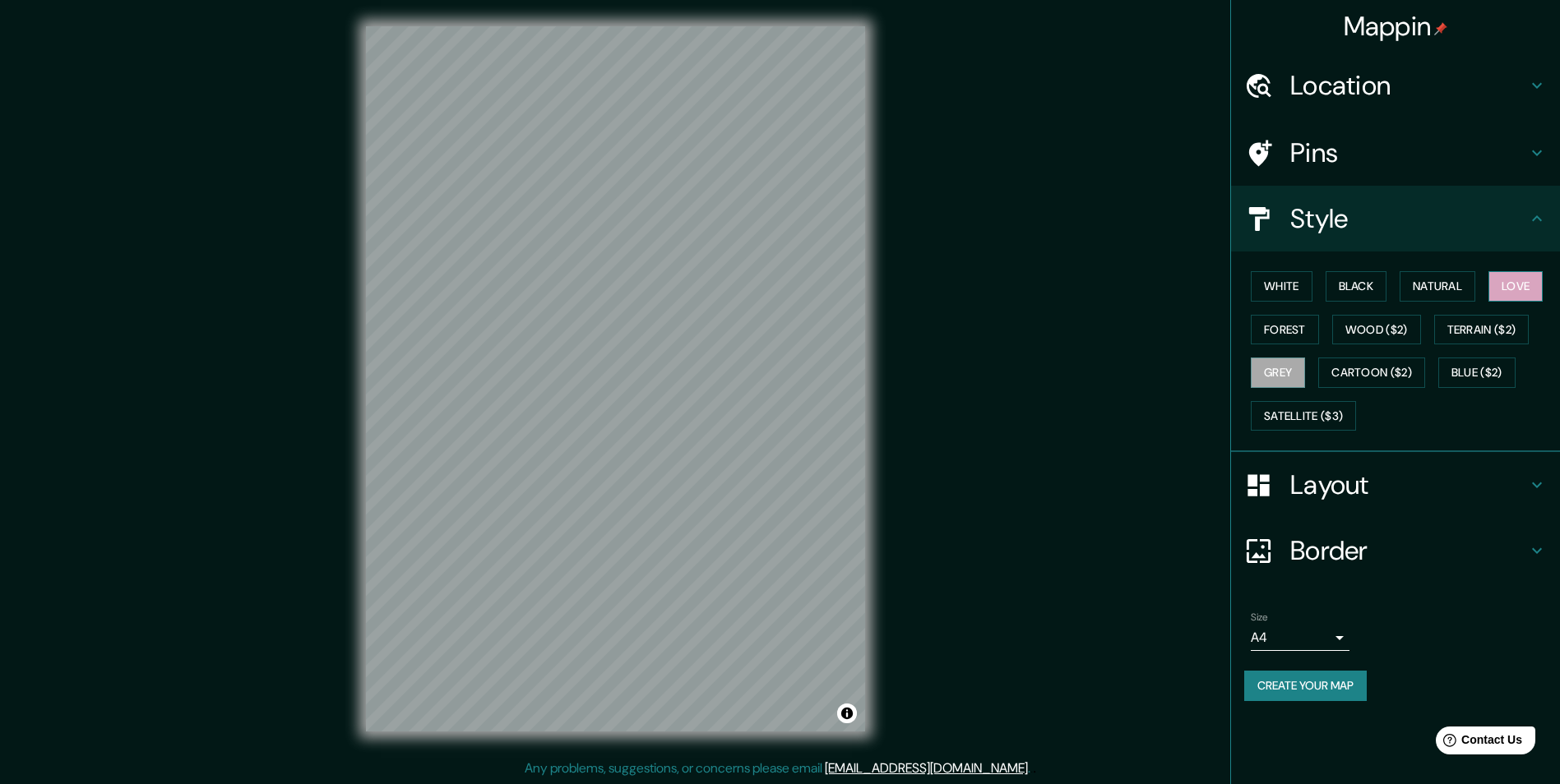
click at [1520, 297] on button "Love" at bounding box center [1515, 287] width 55 height 31
click at [1447, 291] on button "Natural" at bounding box center [1437, 287] width 76 height 31
click at [1320, 633] on body "Mappin Location Pins Style White Black Natural Love Forest Wood ($2) Terrain ($…" at bounding box center [780, 392] width 1560 height 784
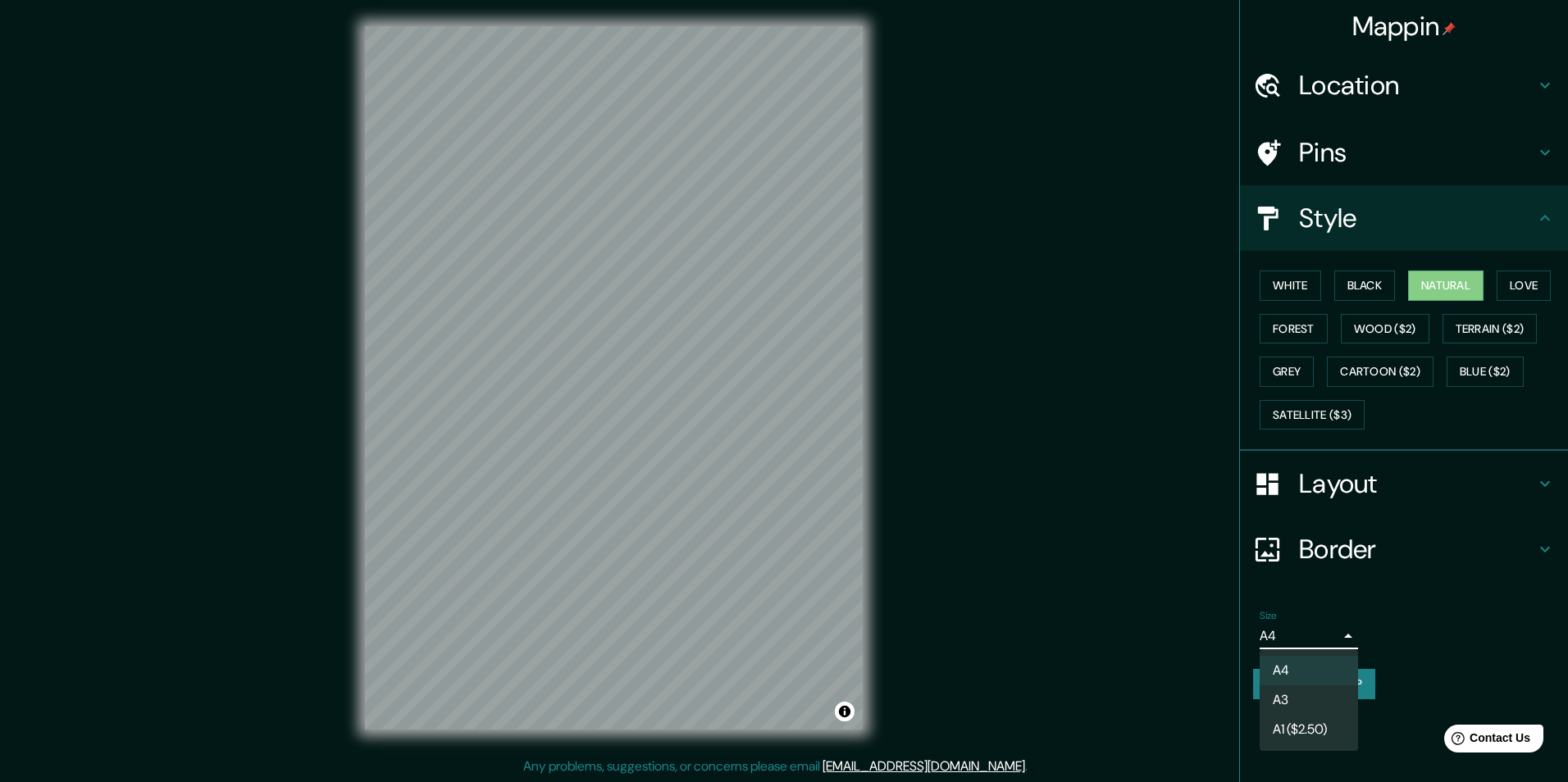
click at [1163, 622] on div at bounding box center [784, 391] width 1568 height 782
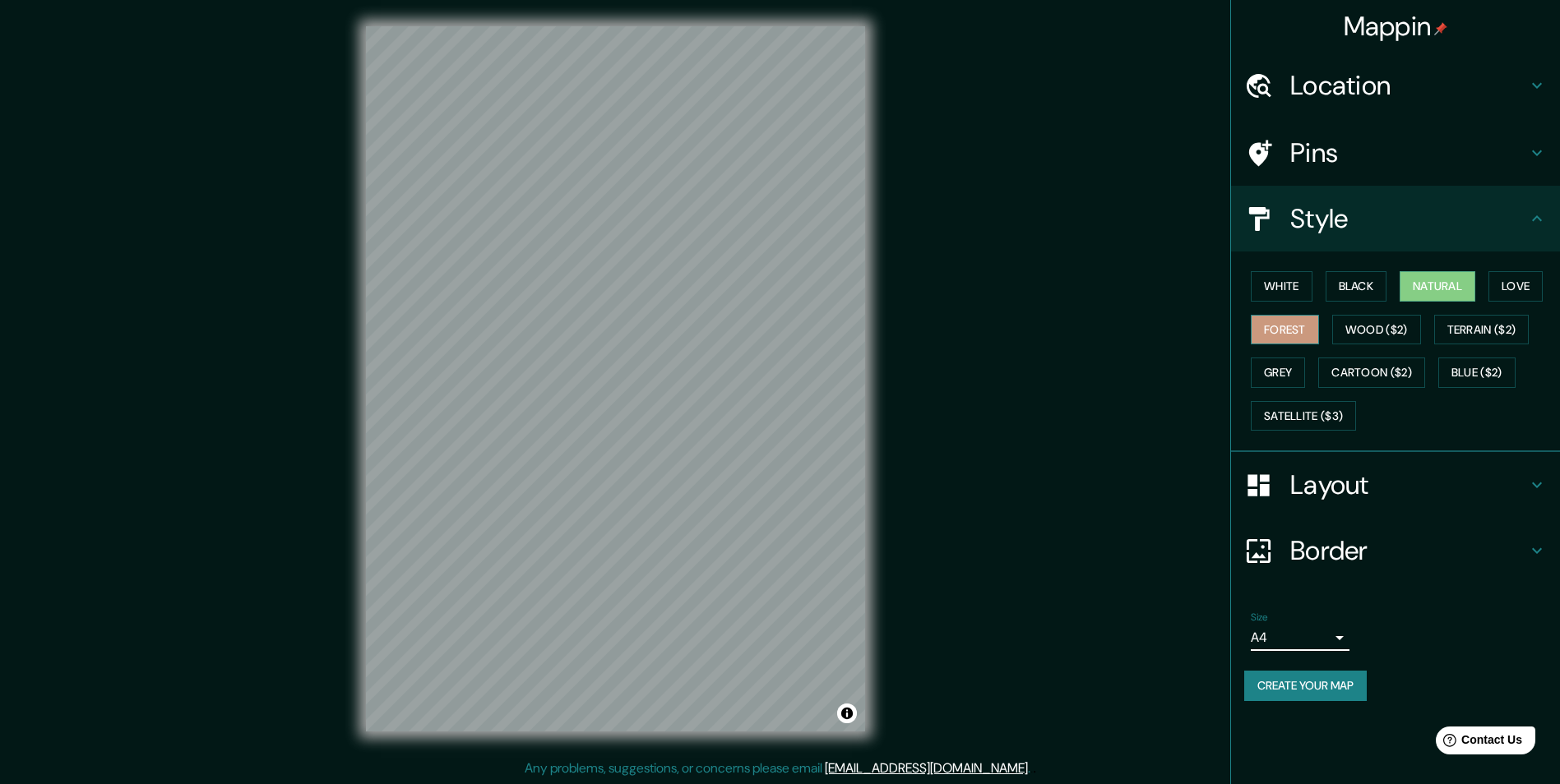
click at [1266, 335] on button "Forest" at bounding box center [1285, 330] width 69 height 31
click at [1271, 373] on button "Grey" at bounding box center [1278, 373] width 55 height 31
click at [1453, 286] on button "Natural" at bounding box center [1437, 287] width 76 height 31
click at [1347, 284] on button "Black" at bounding box center [1356, 287] width 62 height 31
click at [1302, 284] on button "White" at bounding box center [1281, 287] width 62 height 31
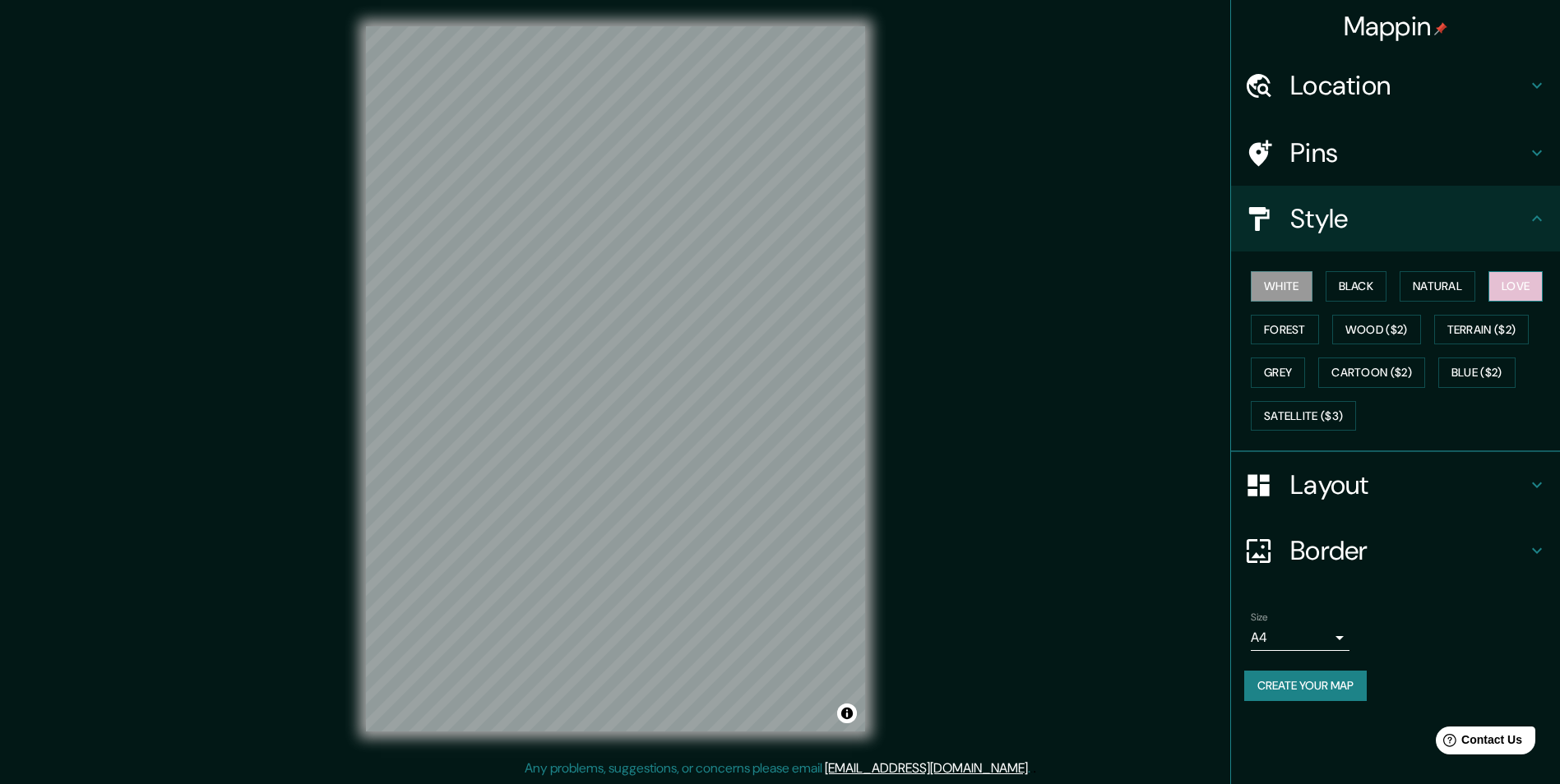
click at [1536, 290] on button "Love" at bounding box center [1515, 287] width 55 height 31
click at [1475, 291] on button "Natural" at bounding box center [1437, 287] width 76 height 31
click at [1022, 292] on div "Mappin Location Pins Style White Black Natural Love Forest Wood ($2) Terrain ($…" at bounding box center [780, 392] width 1560 height 785
click at [1138, 308] on div "Mappin Location Pins Style White Black Natural Love Forest Wood ($2) Terrain ($…" at bounding box center [780, 392] width 1560 height 785
click at [1292, 624] on div "Size A4 single" at bounding box center [1300, 631] width 98 height 40
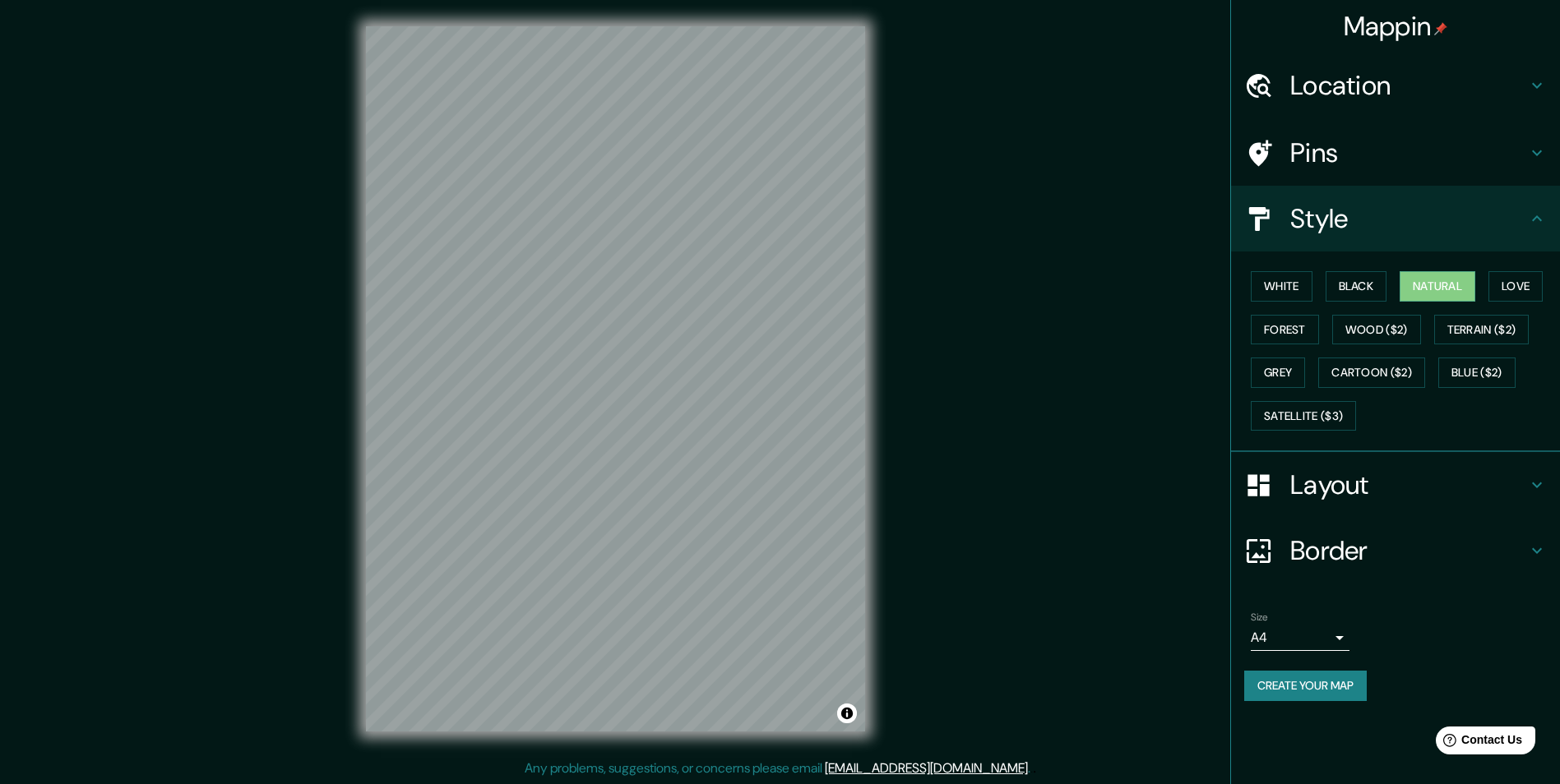
click at [1301, 649] on body "Mappin Location Pins Style White Black Natural Love Forest Wood ($2) Terrain ($…" at bounding box center [780, 392] width 1560 height 784
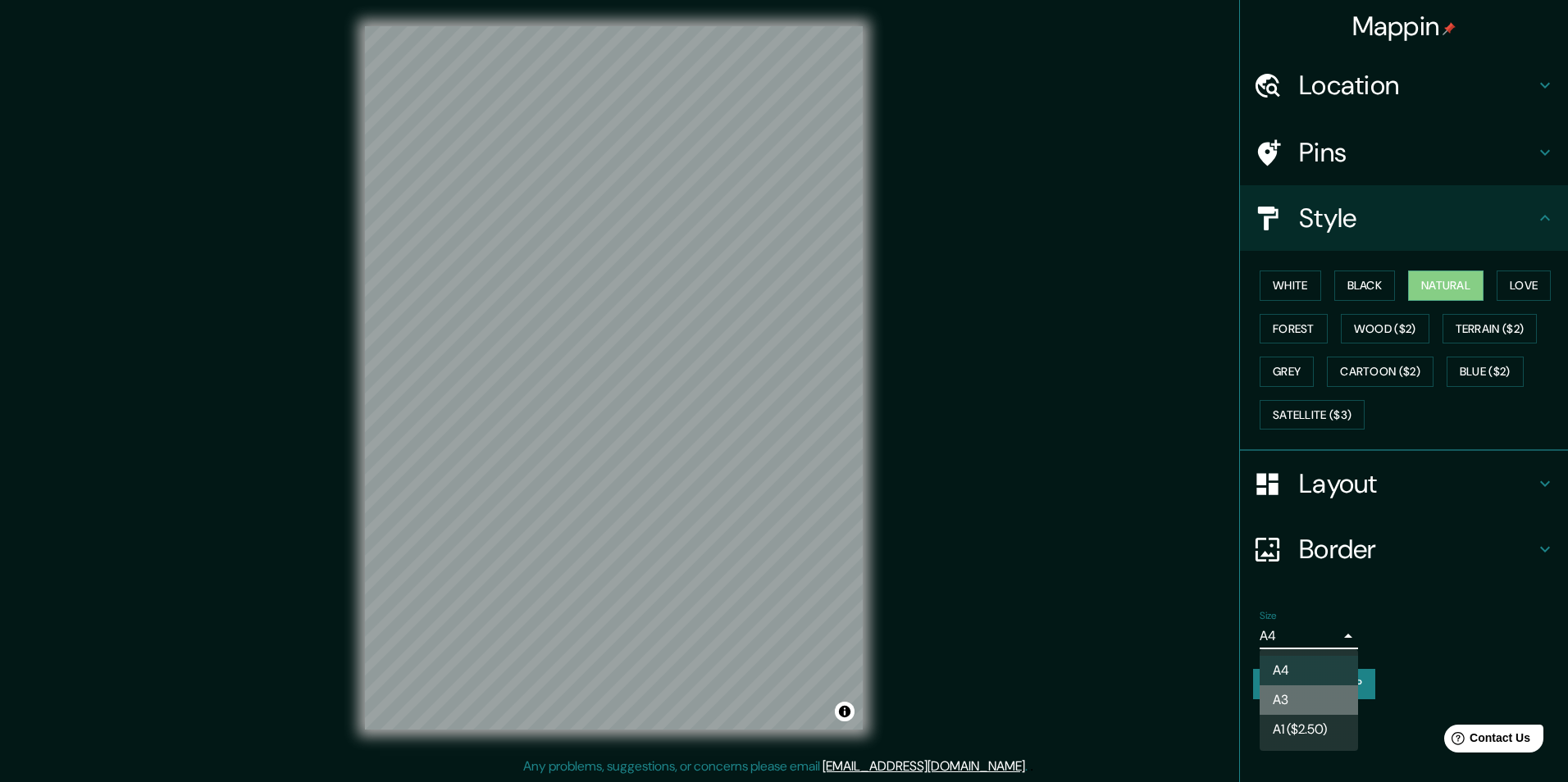
click at [1278, 692] on li "A3" at bounding box center [1308, 700] width 98 height 30
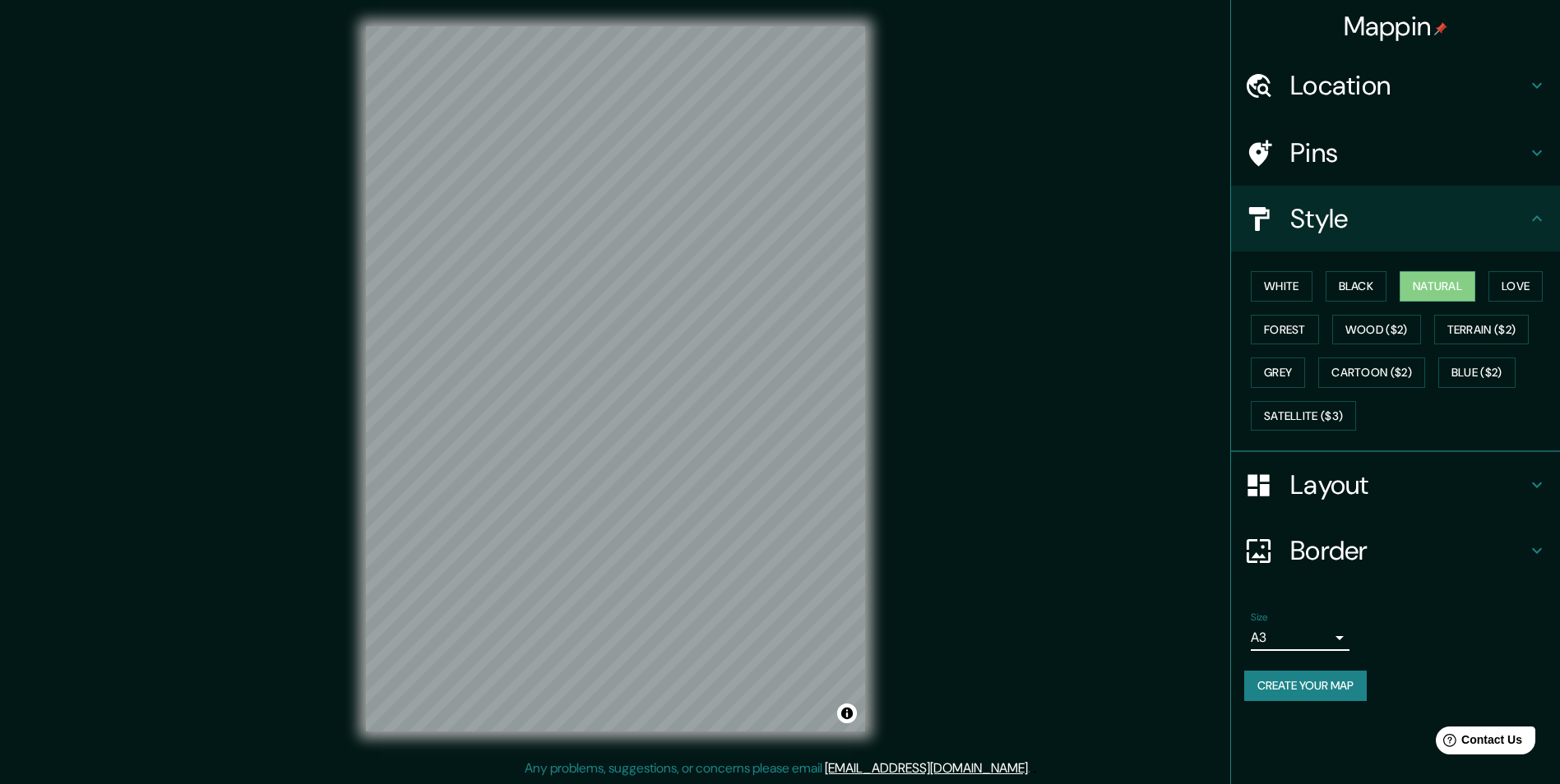
click at [1280, 686] on button "Create your map" at bounding box center [1305, 686] width 122 height 31
click at [1365, 284] on button "Black" at bounding box center [1356, 287] width 62 height 31
click at [1287, 277] on button "White" at bounding box center [1281, 287] width 62 height 31
click at [1257, 369] on button "Grey" at bounding box center [1278, 373] width 55 height 31
click at [1309, 430] on button "Satellite ($3)" at bounding box center [1303, 416] width 106 height 31
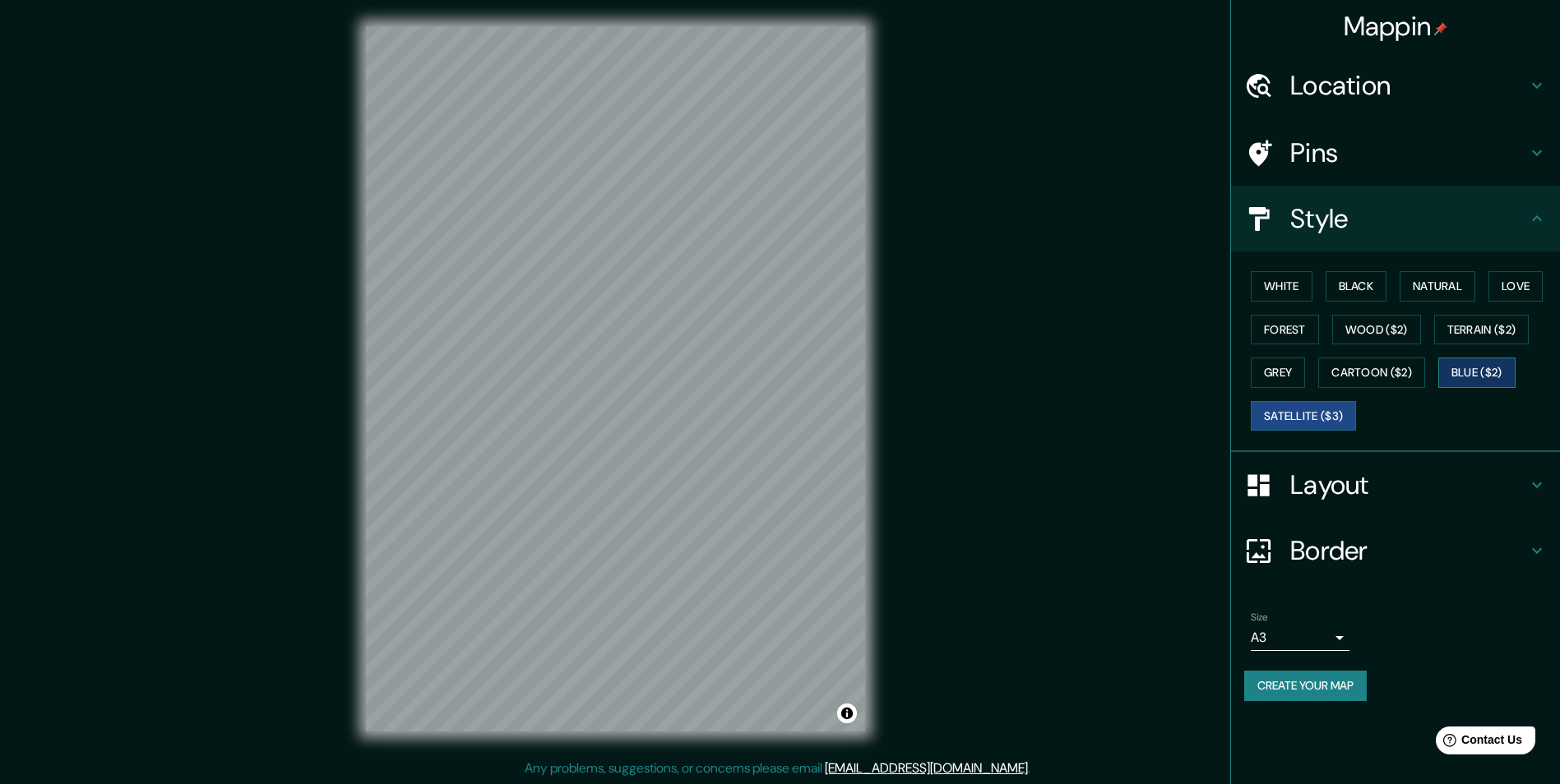
click at [1481, 368] on button "Blue ($2)" at bounding box center [1476, 373] width 77 height 31
click at [1497, 335] on button "Terrain ($2)" at bounding box center [1482, 330] width 95 height 31
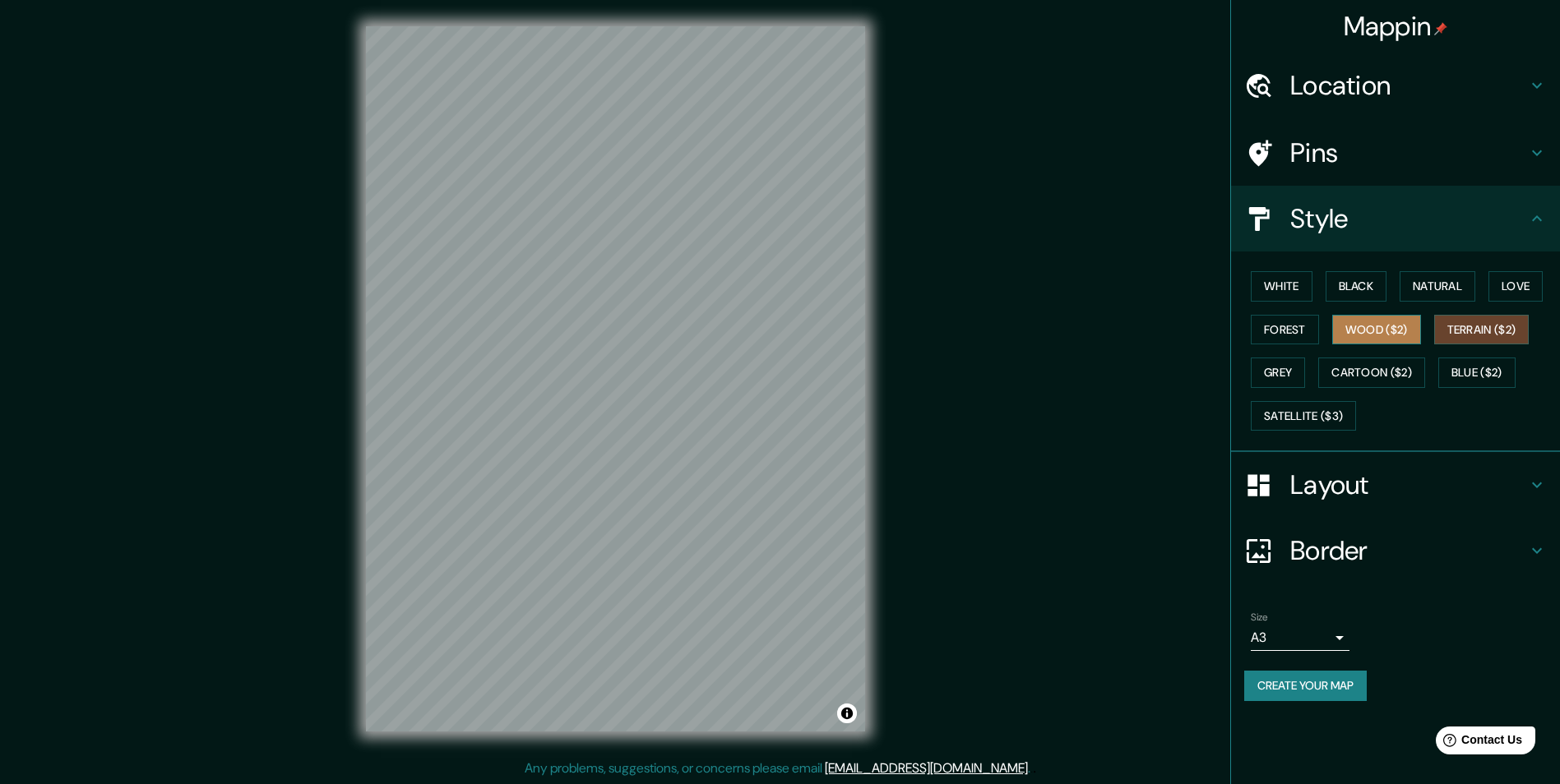
click at [1398, 328] on button "Wood ($2)" at bounding box center [1376, 330] width 89 height 31
click at [1380, 377] on button "Cartoon ($2)" at bounding box center [1372, 373] width 107 height 31
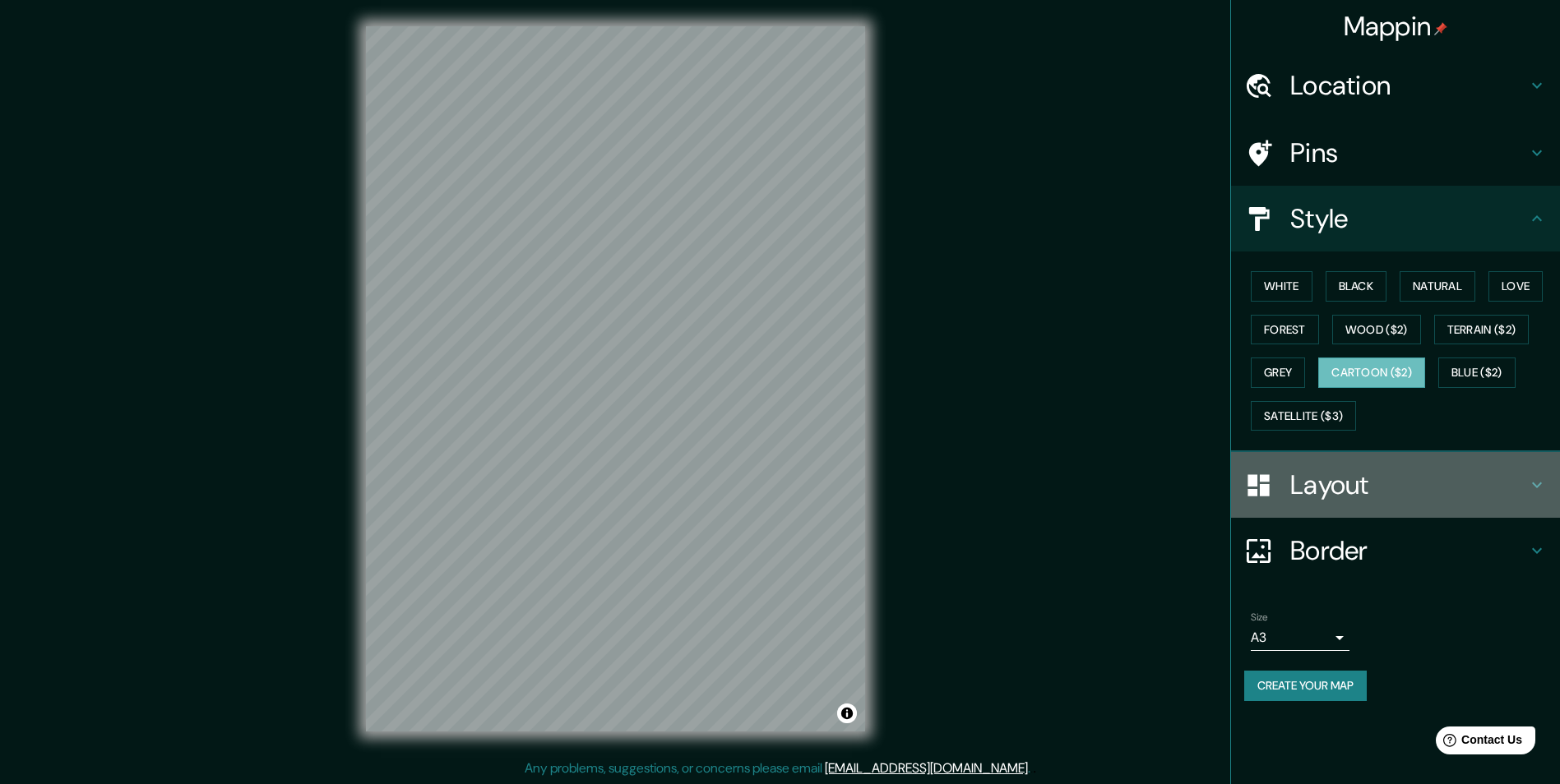
click at [1493, 499] on h4 "Layout" at bounding box center [1408, 484] width 237 height 33
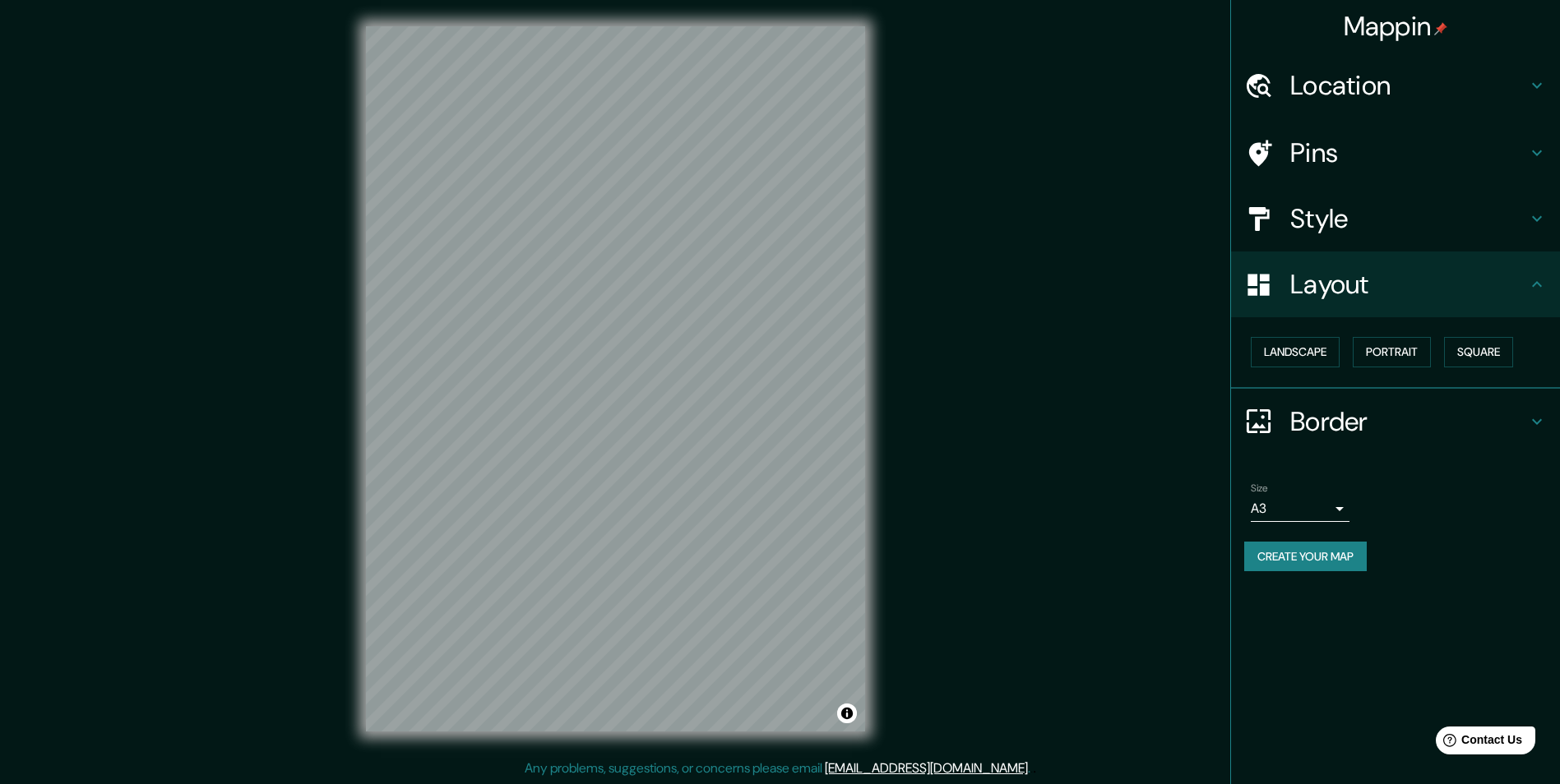
click at [1371, 309] on div "Layout" at bounding box center [1396, 284] width 329 height 66
click at [1387, 403] on div "Border" at bounding box center [1396, 421] width 329 height 66
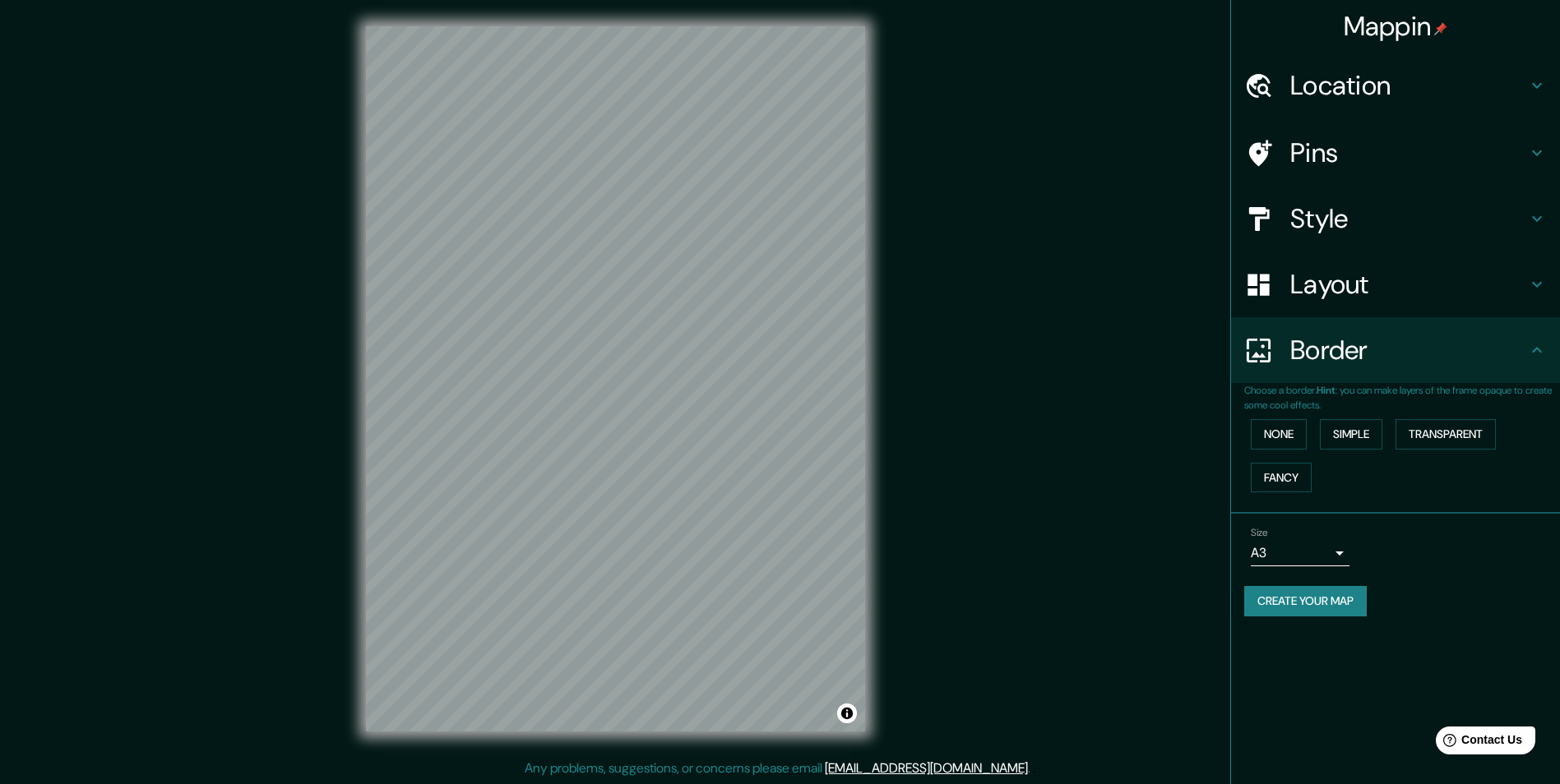
click at [1387, 378] on div "Border" at bounding box center [1396, 350] width 329 height 66
click at [1391, 240] on div "Style" at bounding box center [1396, 218] width 329 height 66
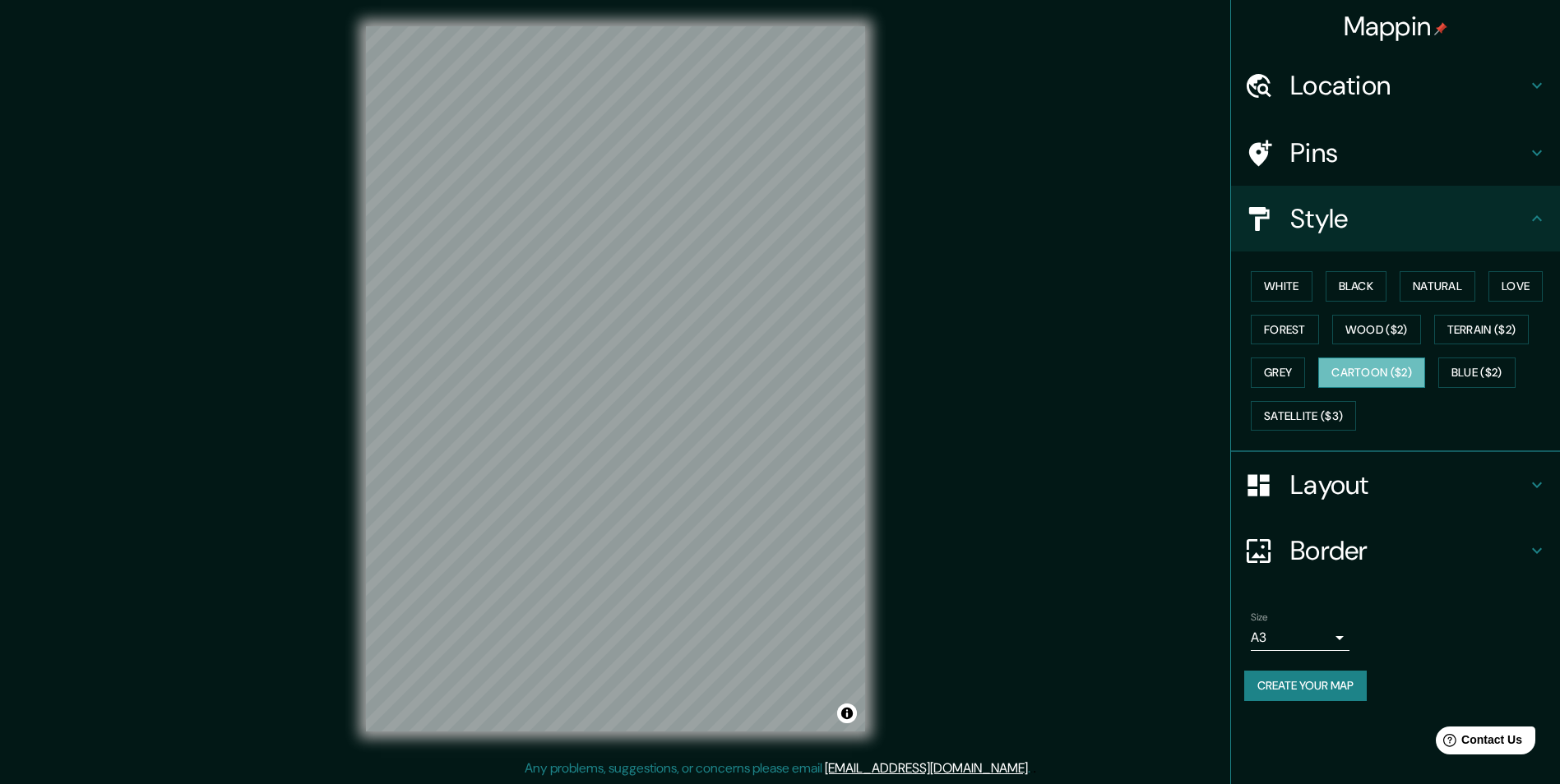
click at [1395, 379] on button "Cartoon ($2)" at bounding box center [1372, 373] width 107 height 31
click at [1309, 280] on button "White" at bounding box center [1281, 287] width 62 height 31
click at [1364, 371] on button "Cartoon ($2)" at bounding box center [1372, 373] width 107 height 31
click at [1309, 441] on div "White Black Natural Love Forest Wood ($2) Terrain ($2) Grey Cartoon ($2) Blue (…" at bounding box center [1396, 352] width 329 height 200
click at [1301, 421] on button "Satellite ($3)" at bounding box center [1303, 416] width 106 height 31
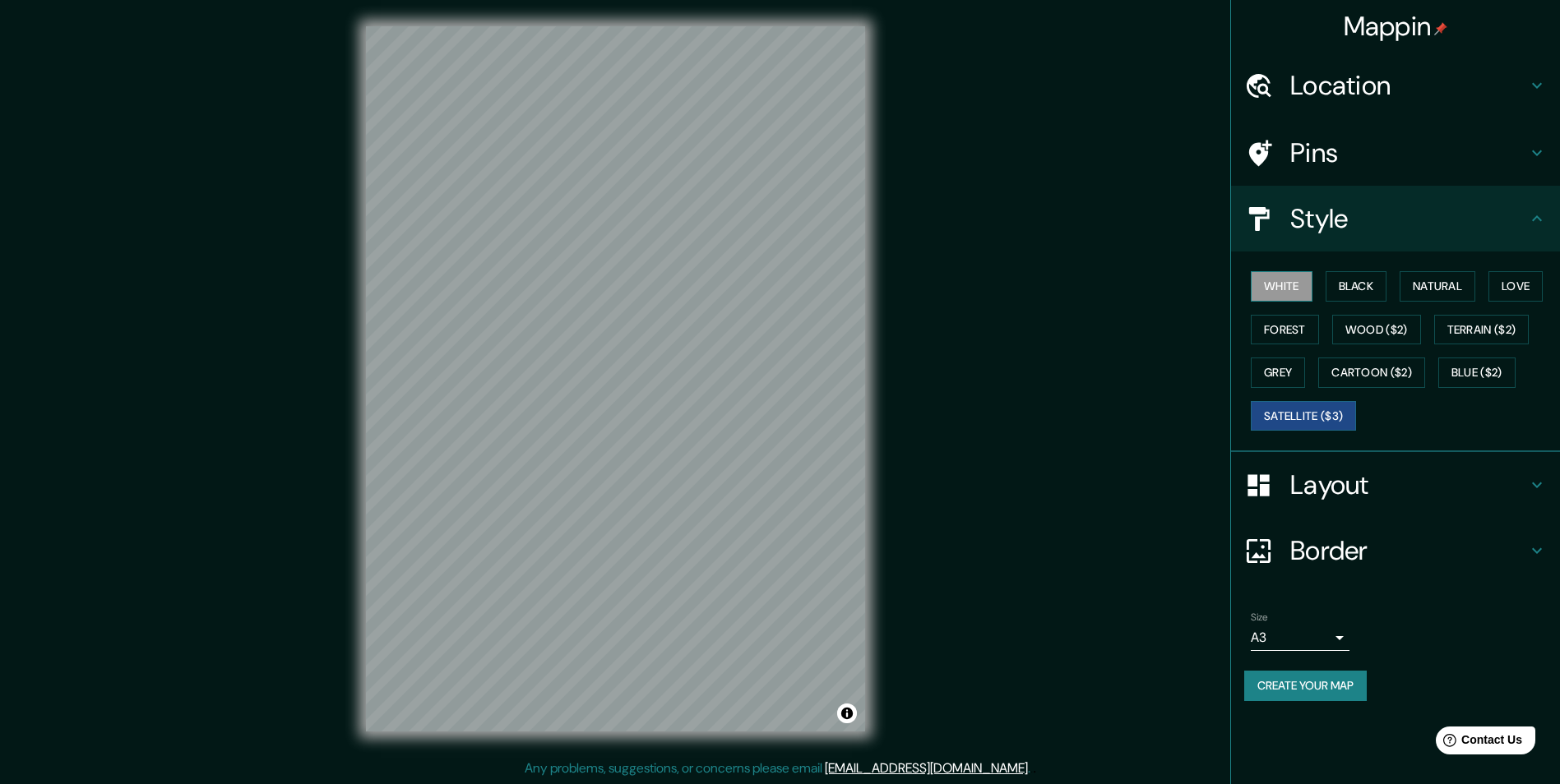
click at [1278, 299] on button "White" at bounding box center [1281, 287] width 62 height 31
click at [1347, 688] on button "Create your map" at bounding box center [1305, 686] width 122 height 31
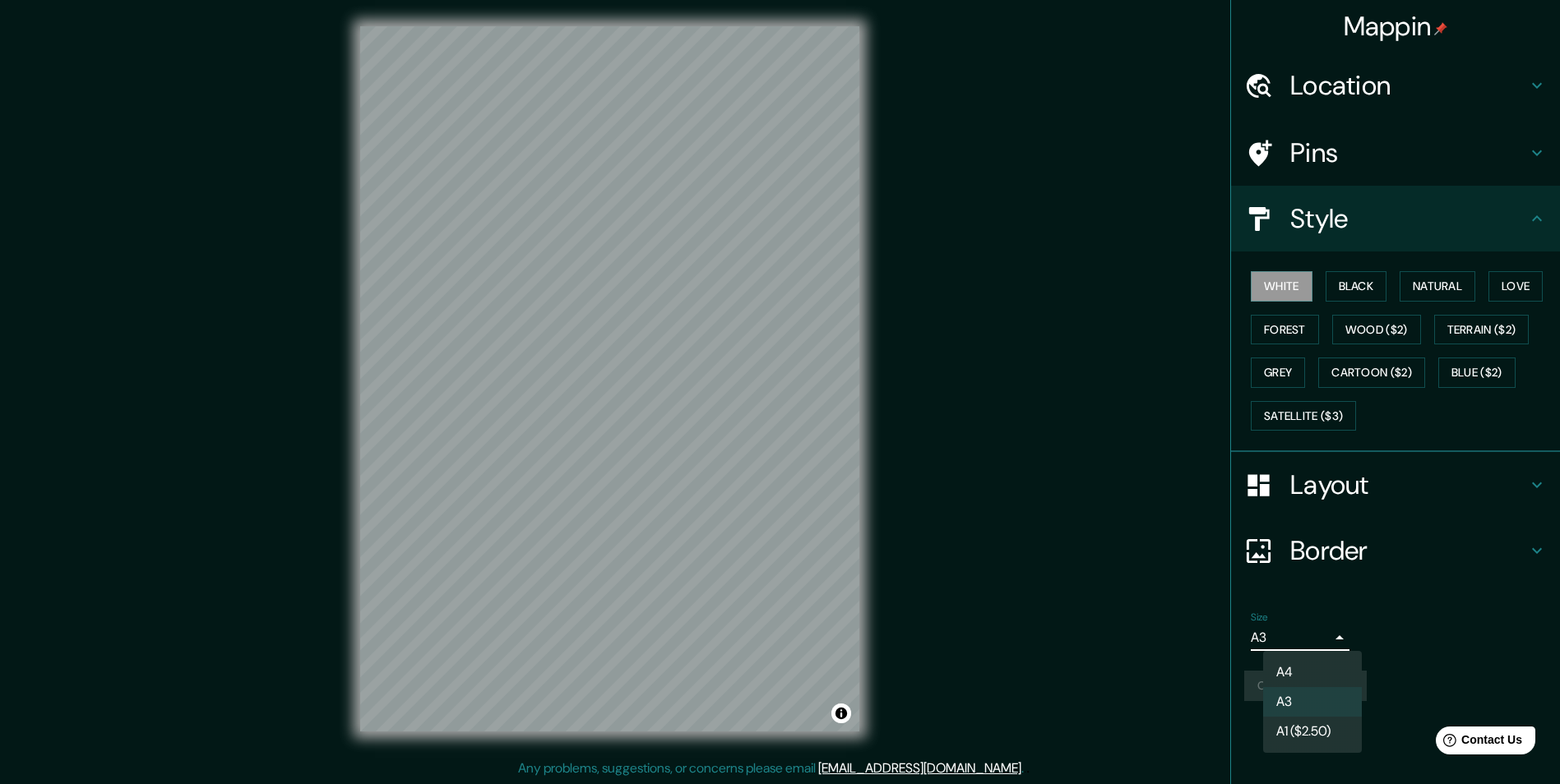
click at [1312, 638] on body "Mappin Location Pins Style White Black Natural Love Forest Wood ($2) Terrain ($…" at bounding box center [780, 392] width 1560 height 784
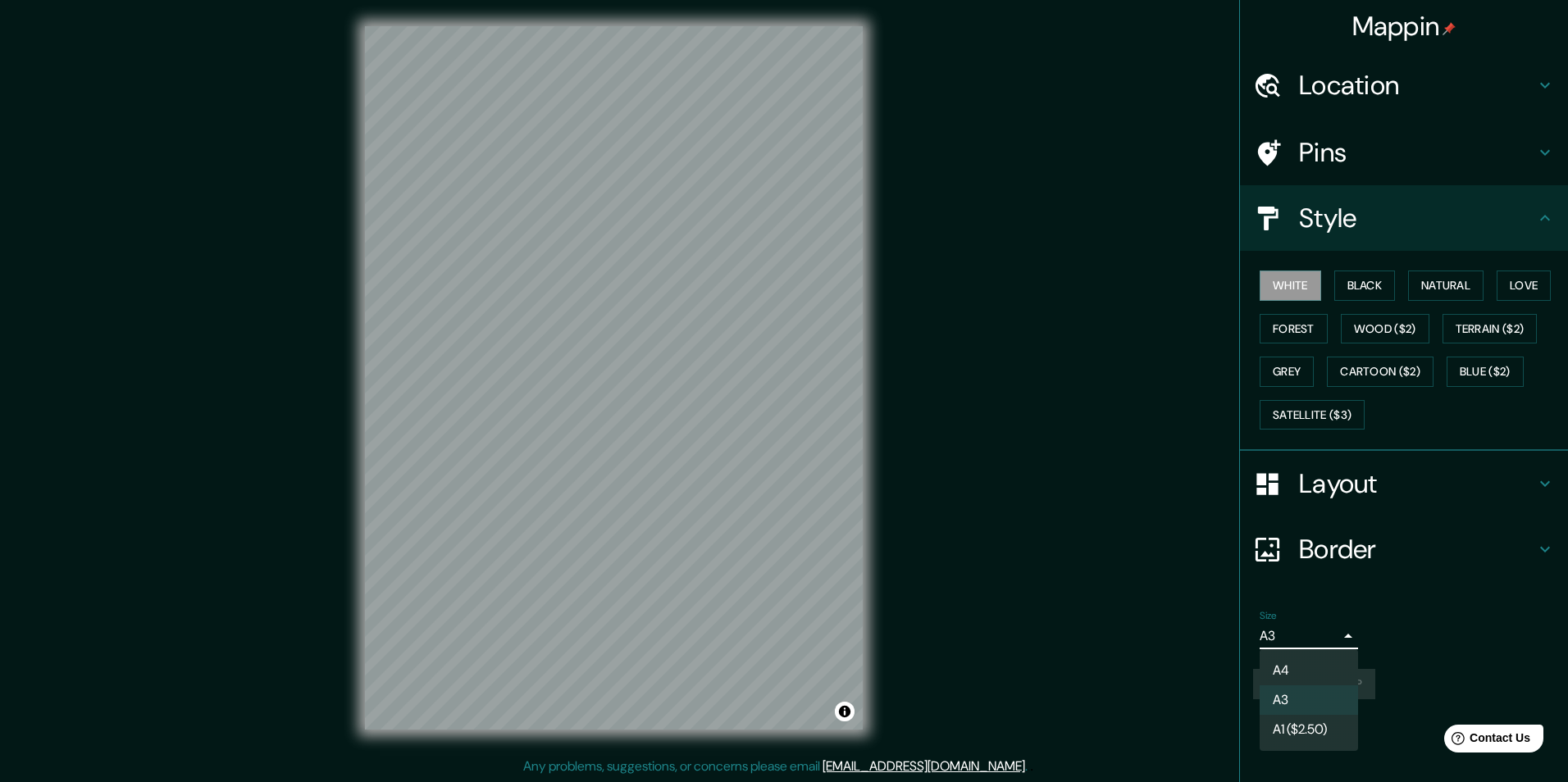
click at [1301, 670] on li "A4" at bounding box center [1308, 671] width 98 height 30
click at [1306, 637] on body "Mappin Location Pins Style White Black Natural Love Forest Wood ($2) Terrain ($…" at bounding box center [784, 391] width 1568 height 782
click at [1315, 689] on li "A3" at bounding box center [1308, 700] width 98 height 30
type input "a4"
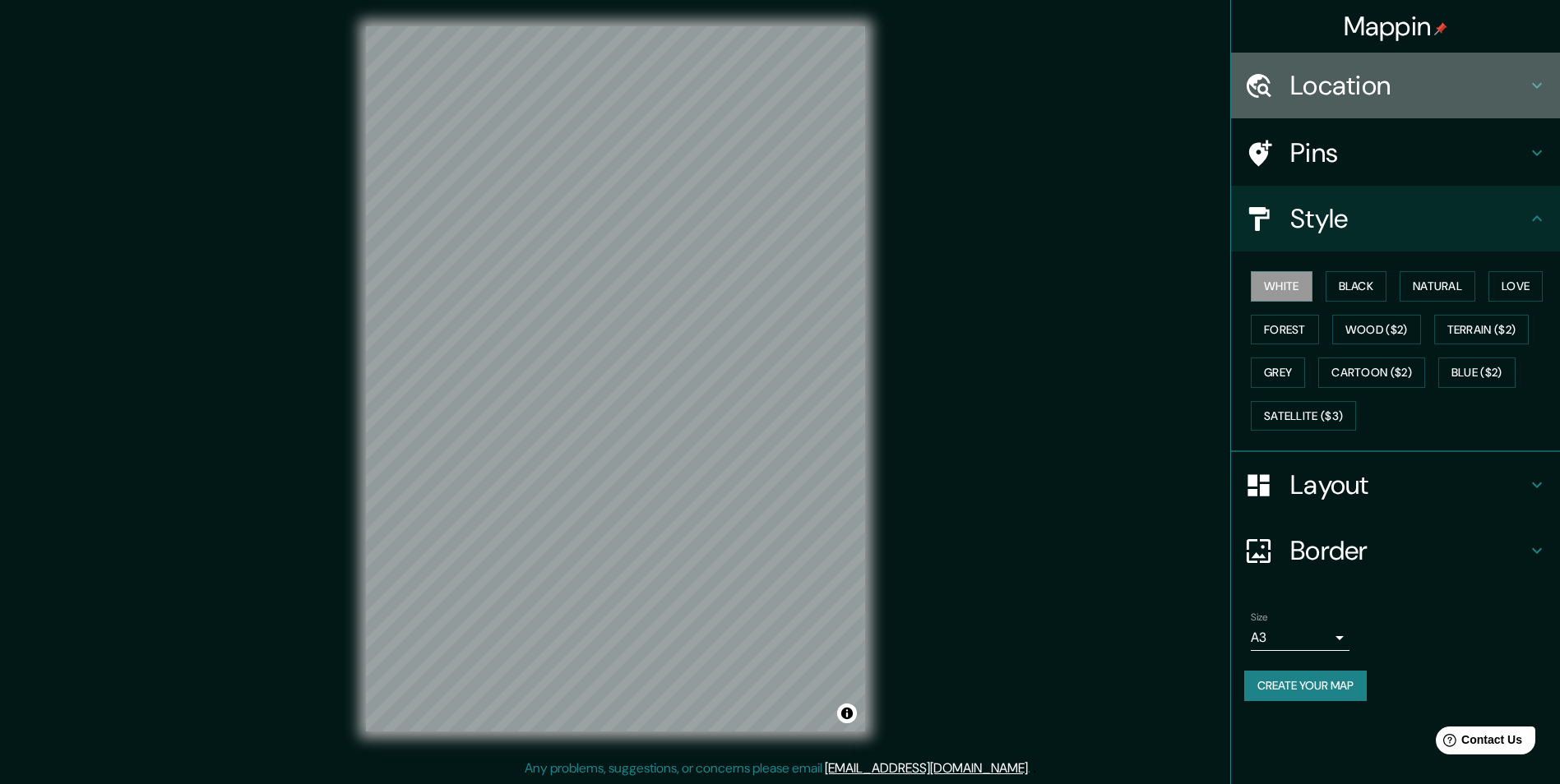
click at [1325, 106] on div "Location" at bounding box center [1396, 85] width 329 height 66
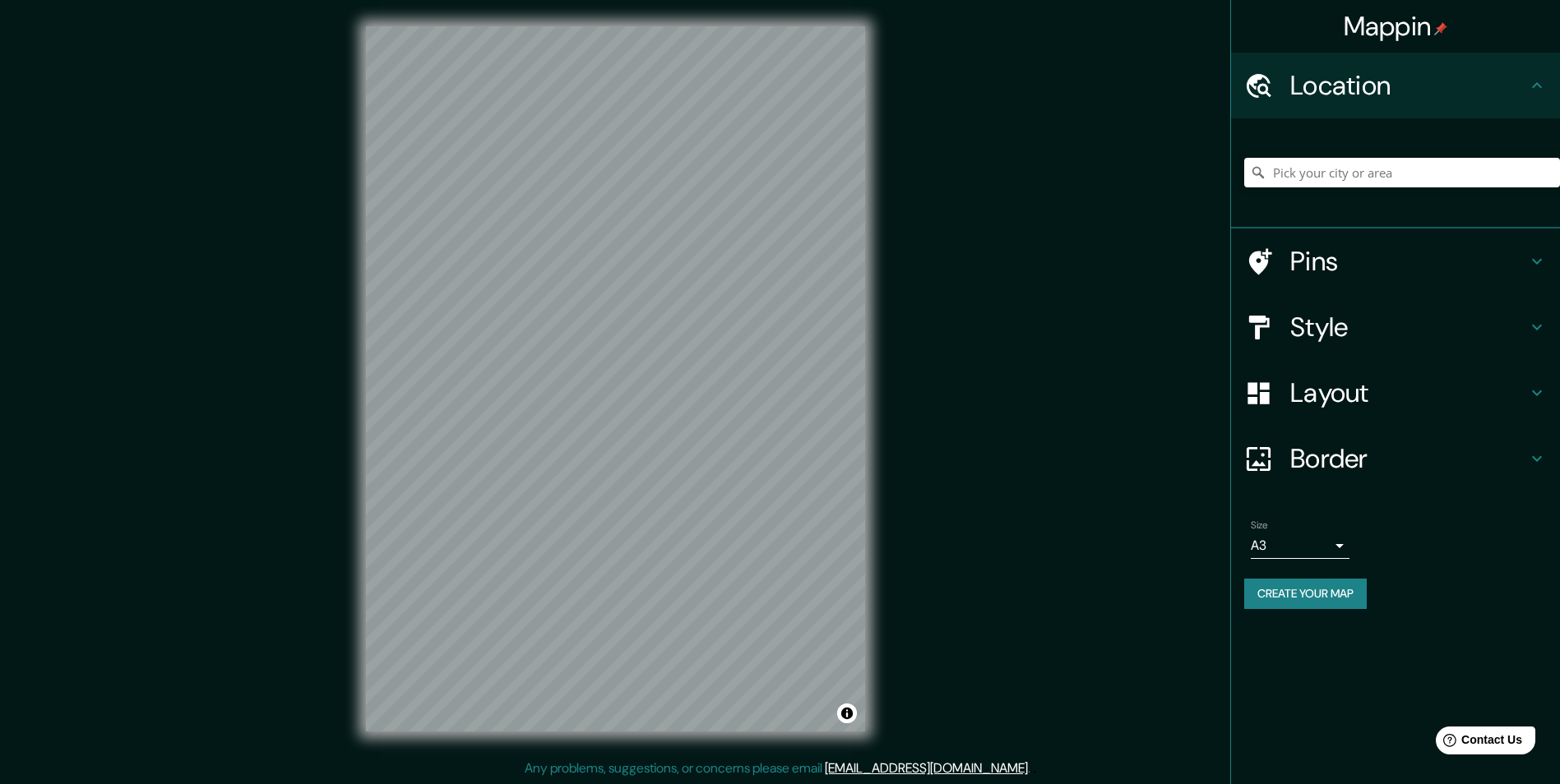
click at [1333, 578] on div "Size A3 a4 Create your map" at bounding box center [1396, 567] width 303 height 109
click at [1333, 584] on button "Create your map" at bounding box center [1305, 593] width 122 height 31
click at [934, 223] on div "Mappin Location Pins Style Layout Border Choose a border. Hint : you can make l…" at bounding box center [780, 392] width 1560 height 785
drag, startPoint x: 1001, startPoint y: 331, endPoint x: 1316, endPoint y: 387, distance: 319.9
click at [1002, 336] on div "Mappin Location Pins Style Layout Border Choose a border. Hint : you can make l…" at bounding box center [780, 392] width 1560 height 785
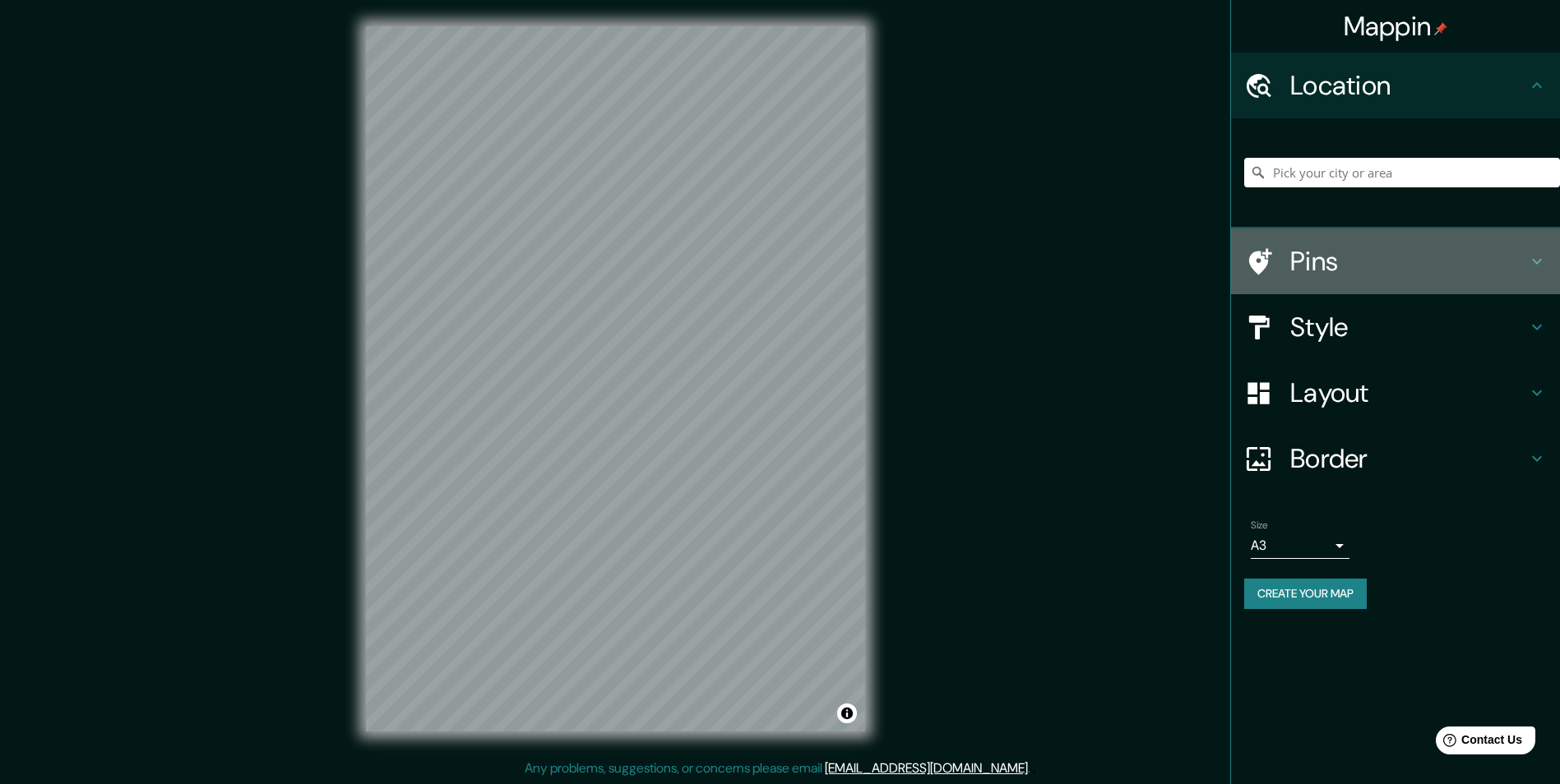
click at [1378, 255] on h4 "Pins" at bounding box center [1408, 261] width 237 height 33
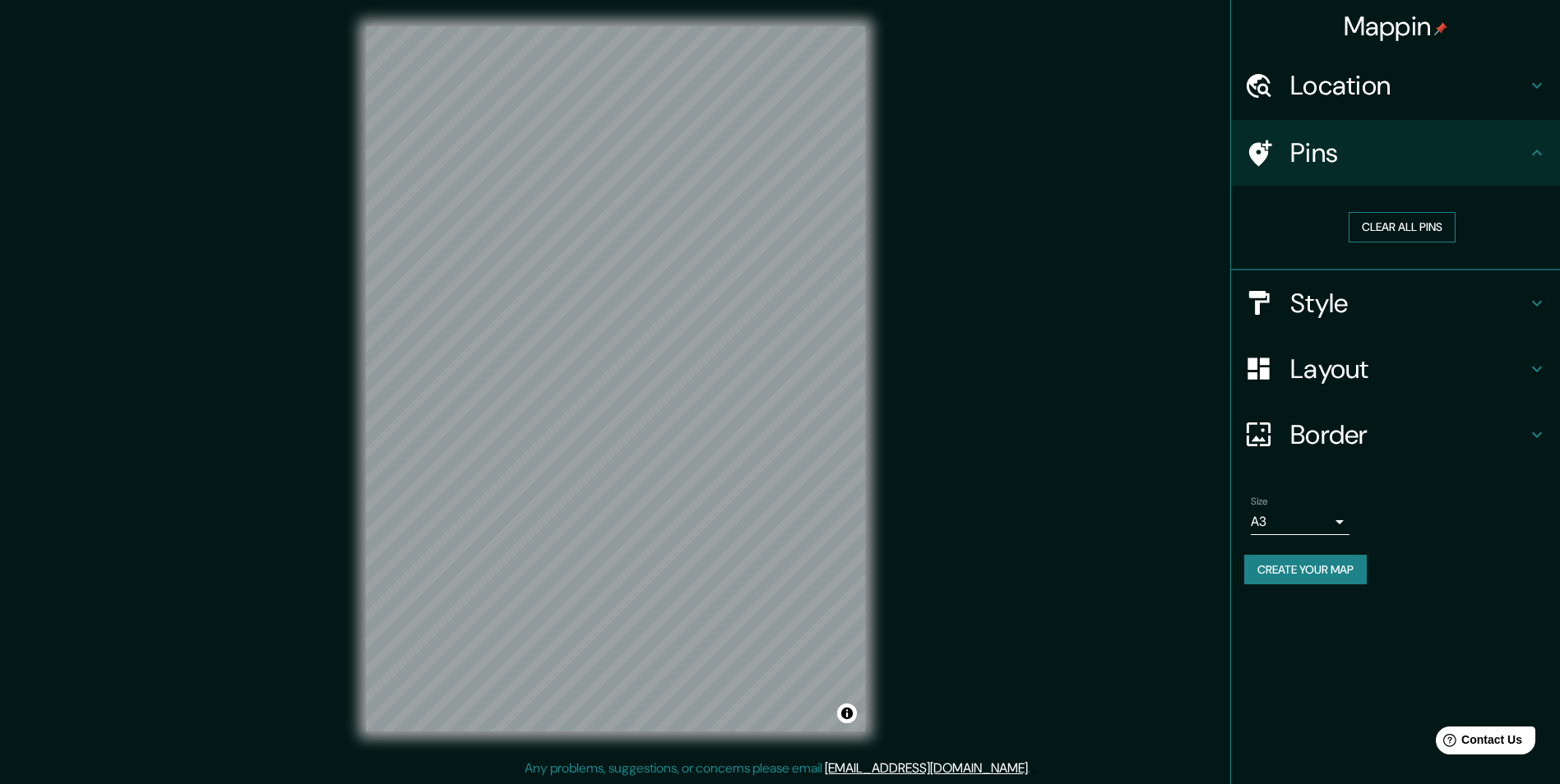
click at [1398, 234] on button "Clear all pins" at bounding box center [1402, 227] width 107 height 31
click at [1352, 305] on h4 "Style" at bounding box center [1408, 302] width 237 height 33
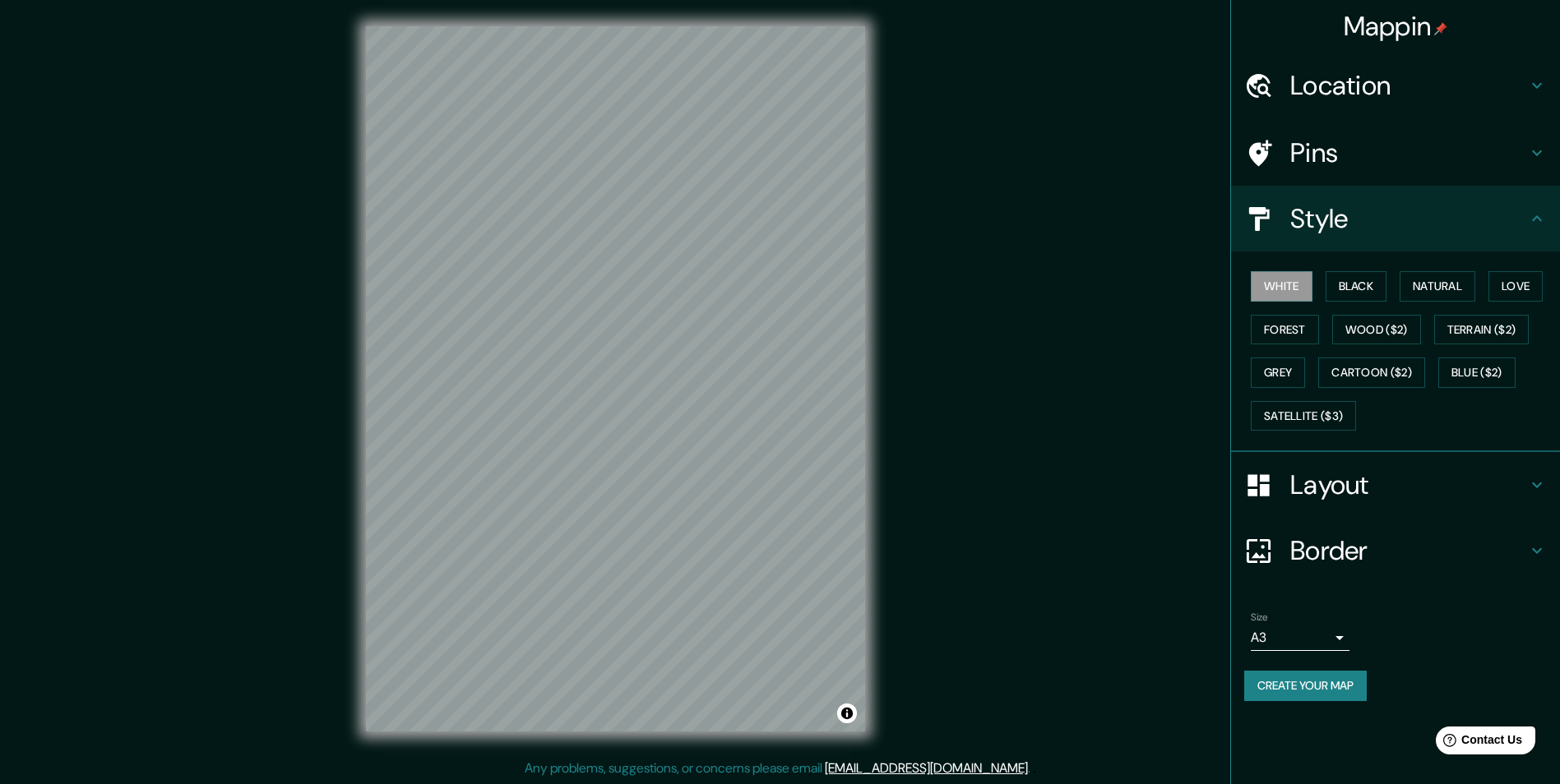
click at [1356, 234] on h4 "Style" at bounding box center [1408, 218] width 237 height 33
click at [1441, 484] on h4 "Layout" at bounding box center [1408, 484] width 237 height 33
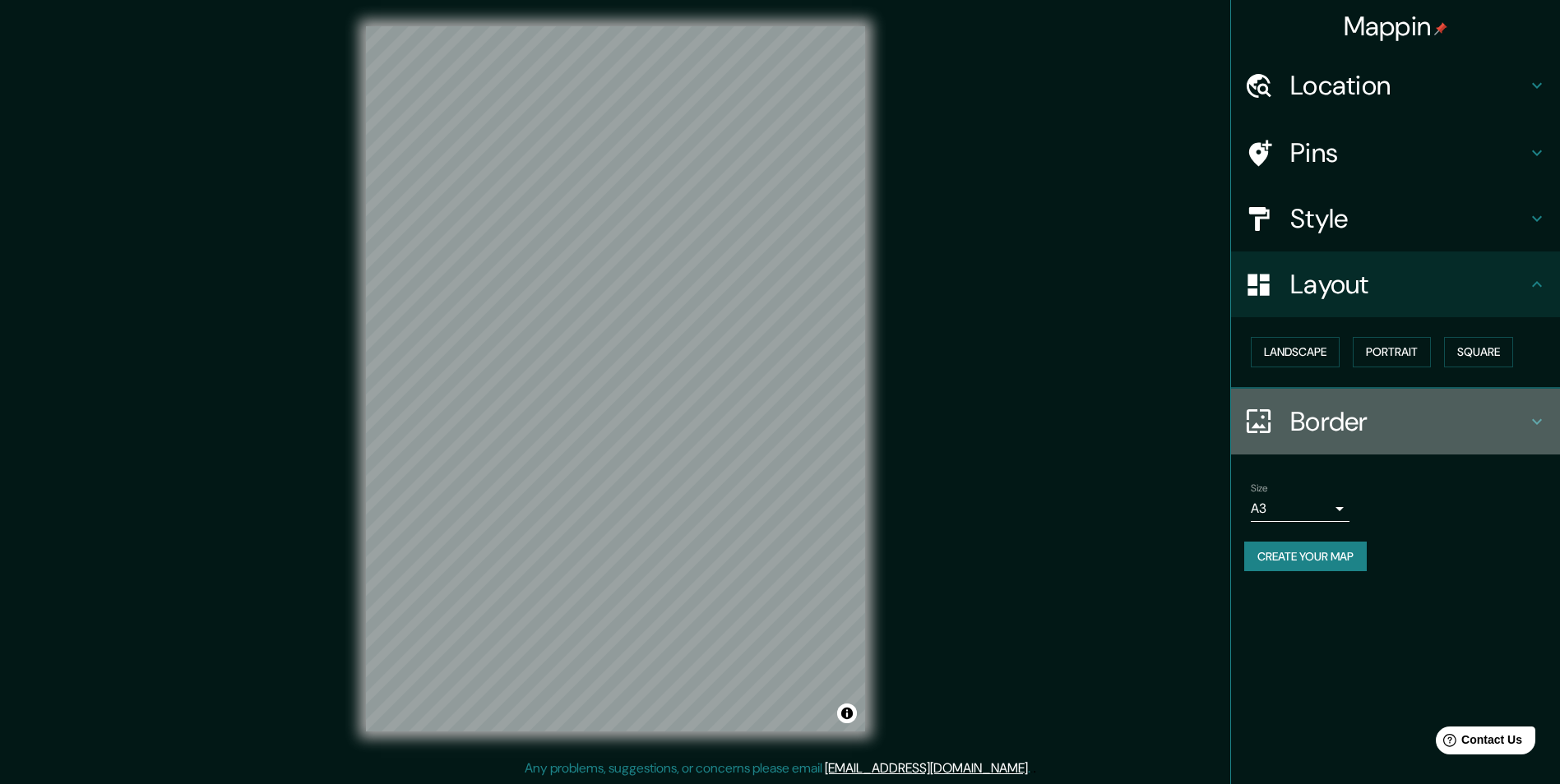
click at [1418, 439] on div "Border" at bounding box center [1396, 421] width 329 height 66
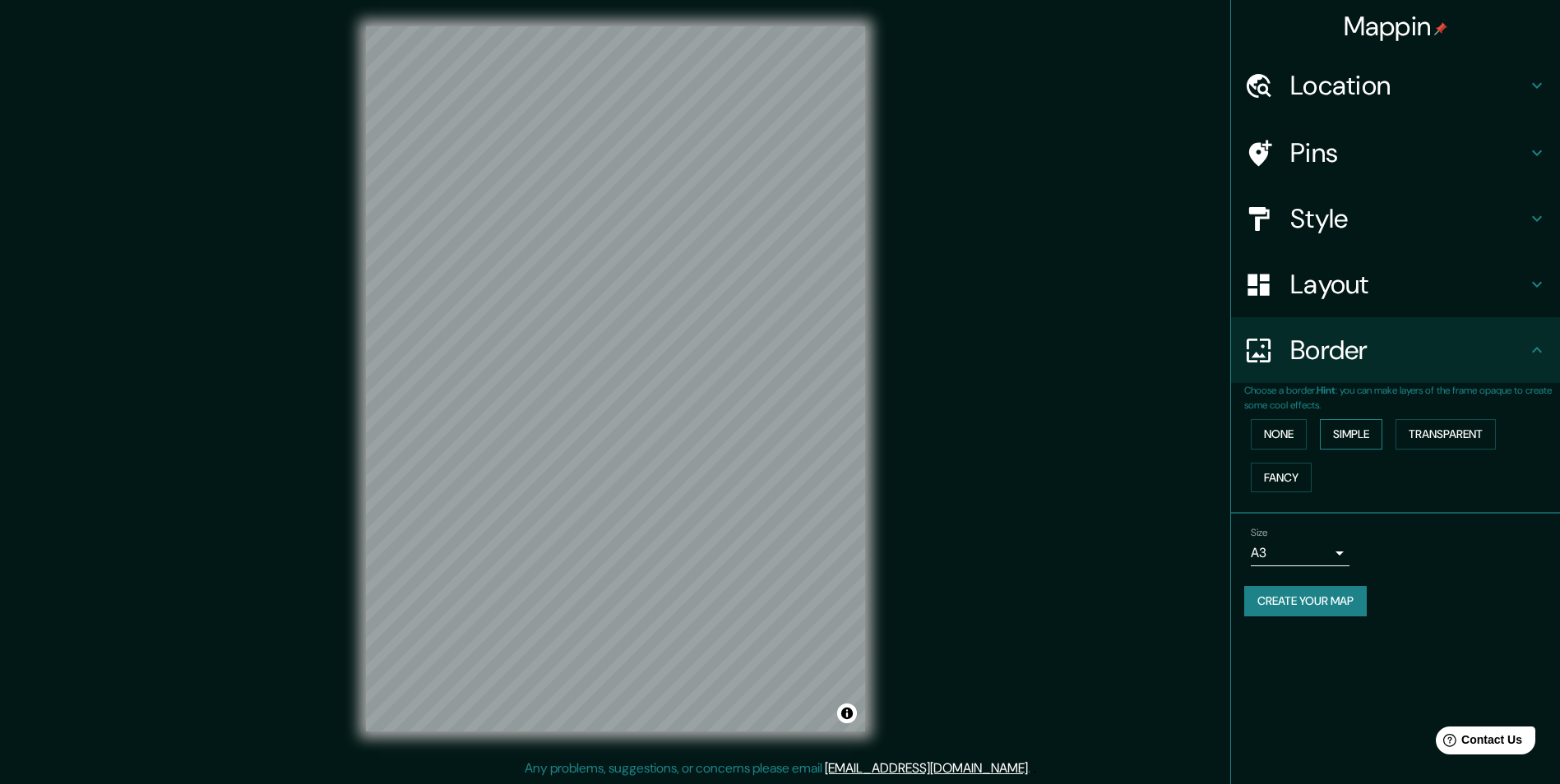
click at [1347, 435] on button "Simple" at bounding box center [1351, 434] width 62 height 31
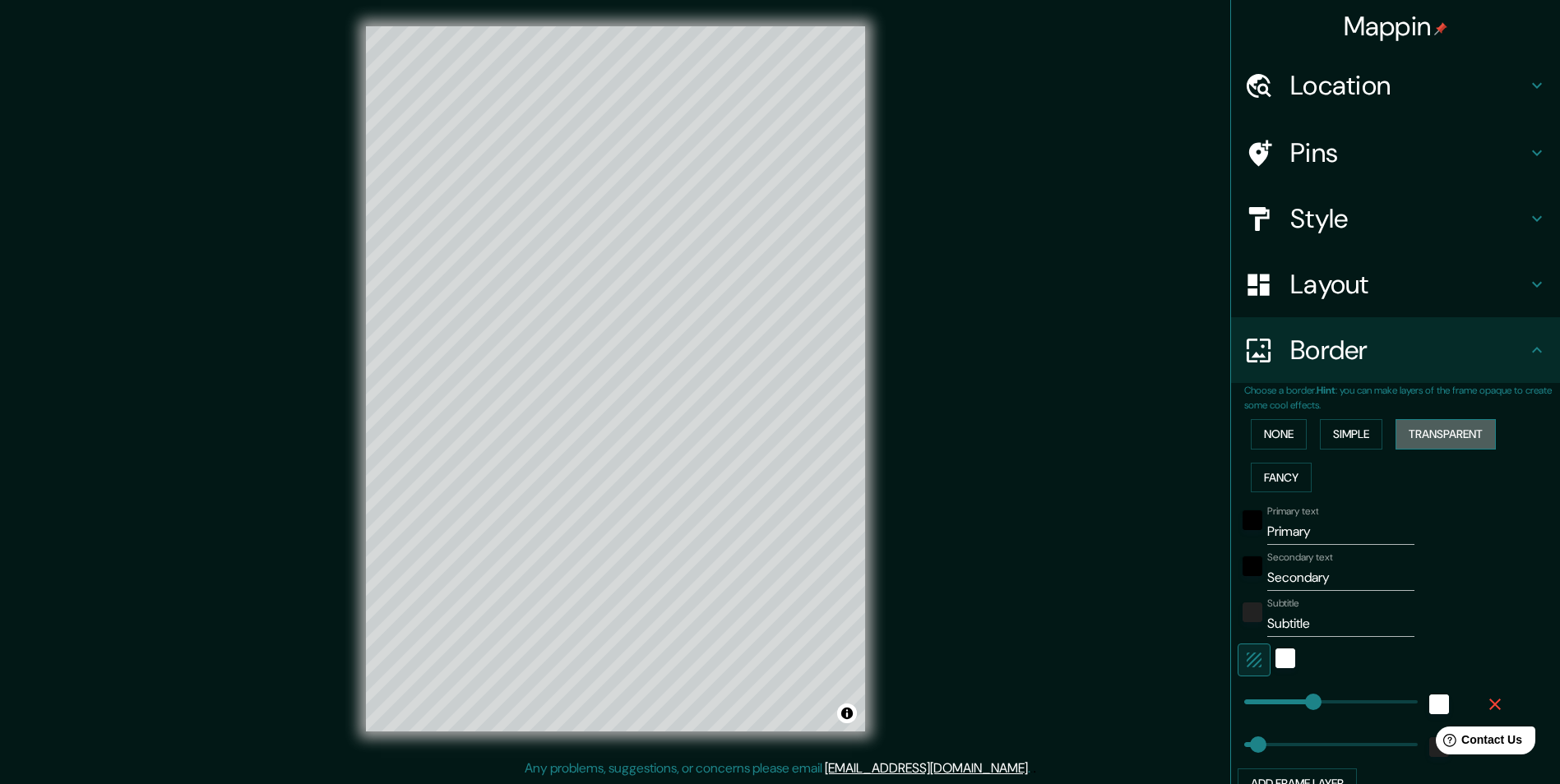
click at [1418, 432] on button "Transparent" at bounding box center [1446, 434] width 100 height 31
click at [1351, 423] on button "Simple" at bounding box center [1351, 434] width 62 height 31
click at [1306, 424] on div "None Simple Transparent Fancy" at bounding box center [1402, 455] width 316 height 86
click at [1283, 468] on button "Fancy" at bounding box center [1280, 477] width 61 height 31
click at [1276, 435] on button "None" at bounding box center [1279, 434] width 56 height 31
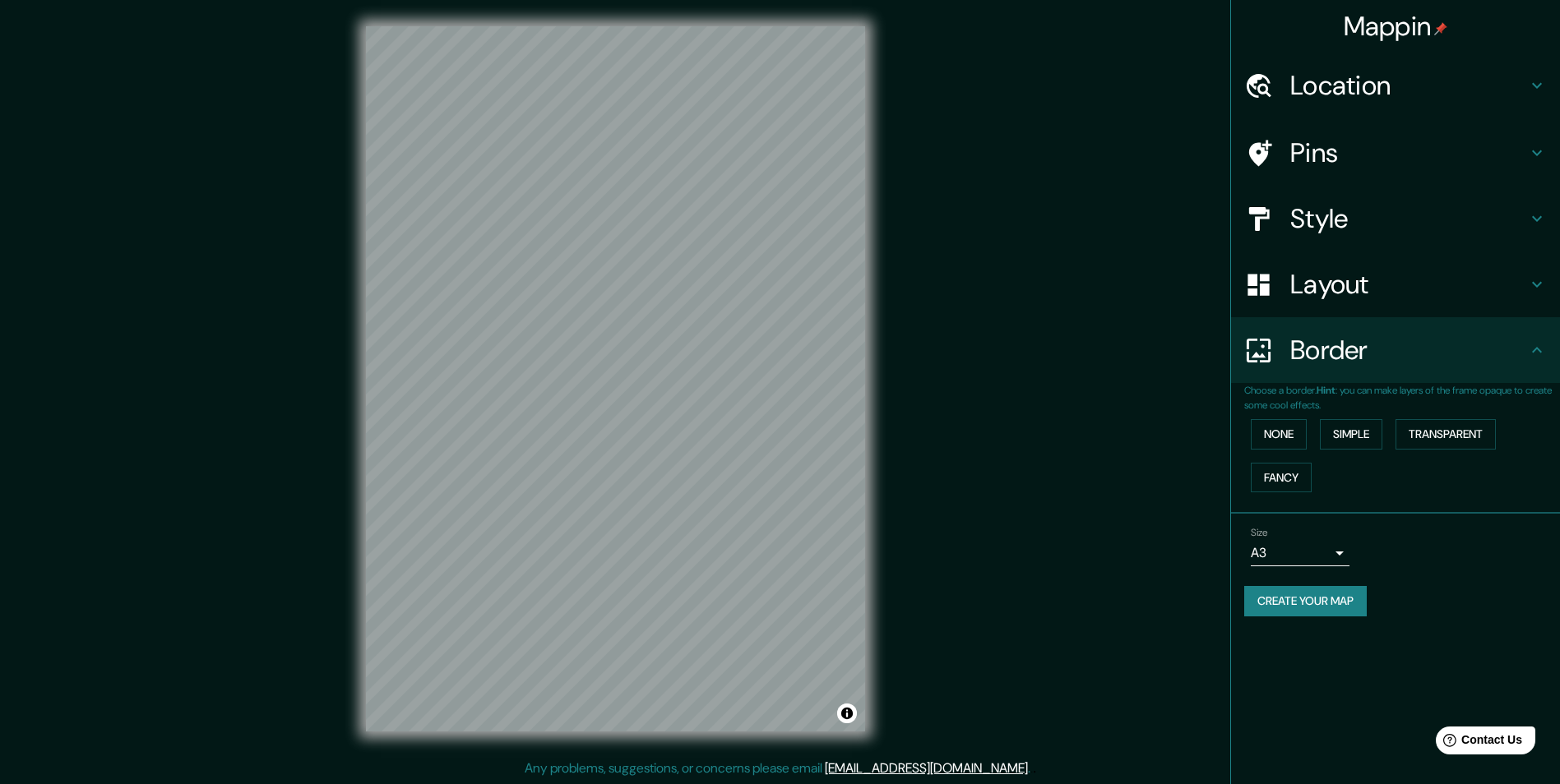
scroll to position [1, 0]
click at [1094, 507] on div "Mappin Location Pins Style Layout Border Choose a border. Hint : you can make l…" at bounding box center [780, 391] width 1560 height 785
click at [1334, 280] on h4 "Layout" at bounding box center [1408, 284] width 237 height 33
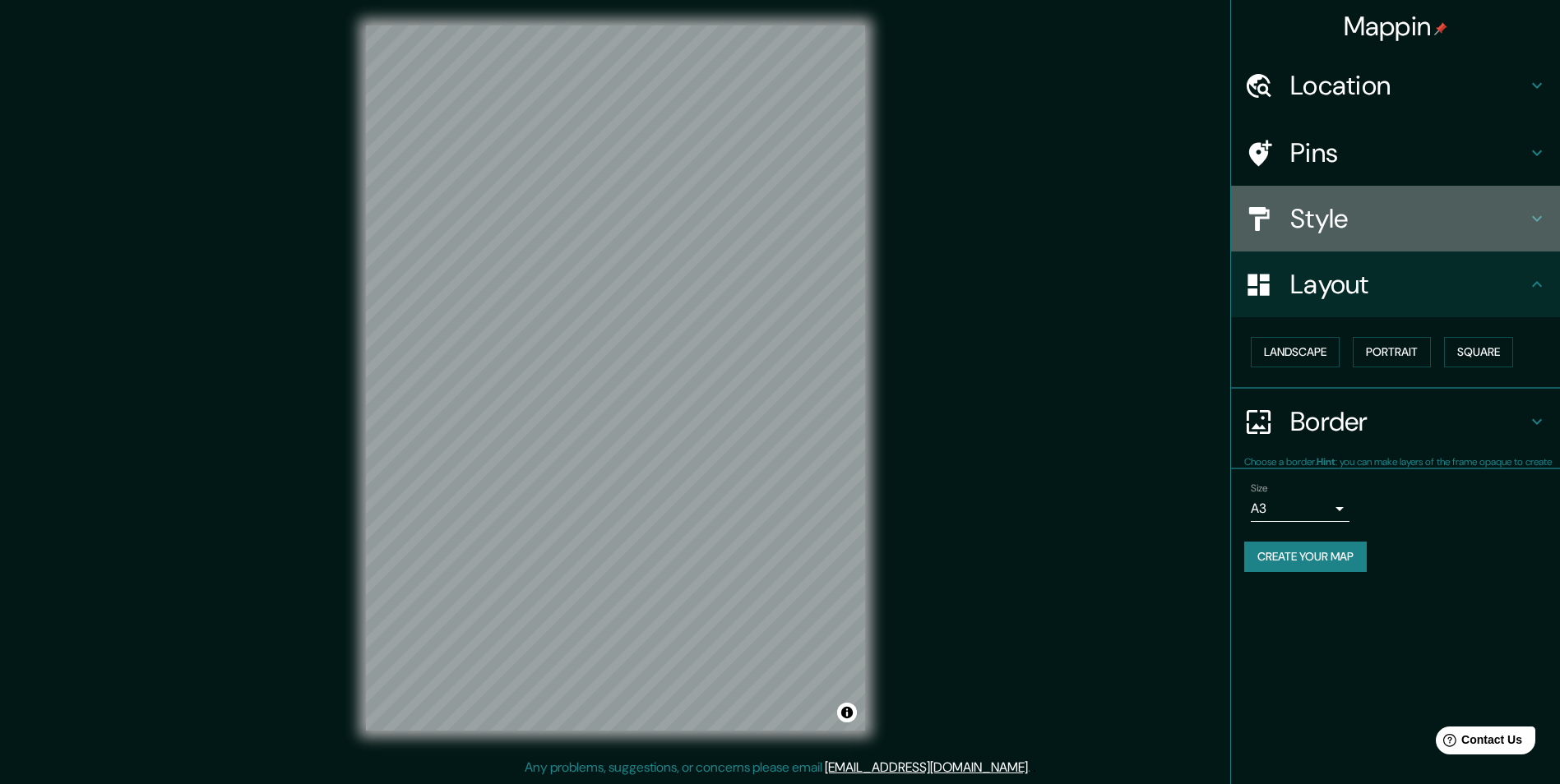
click at [1333, 234] on h4 "Style" at bounding box center [1408, 218] width 237 height 33
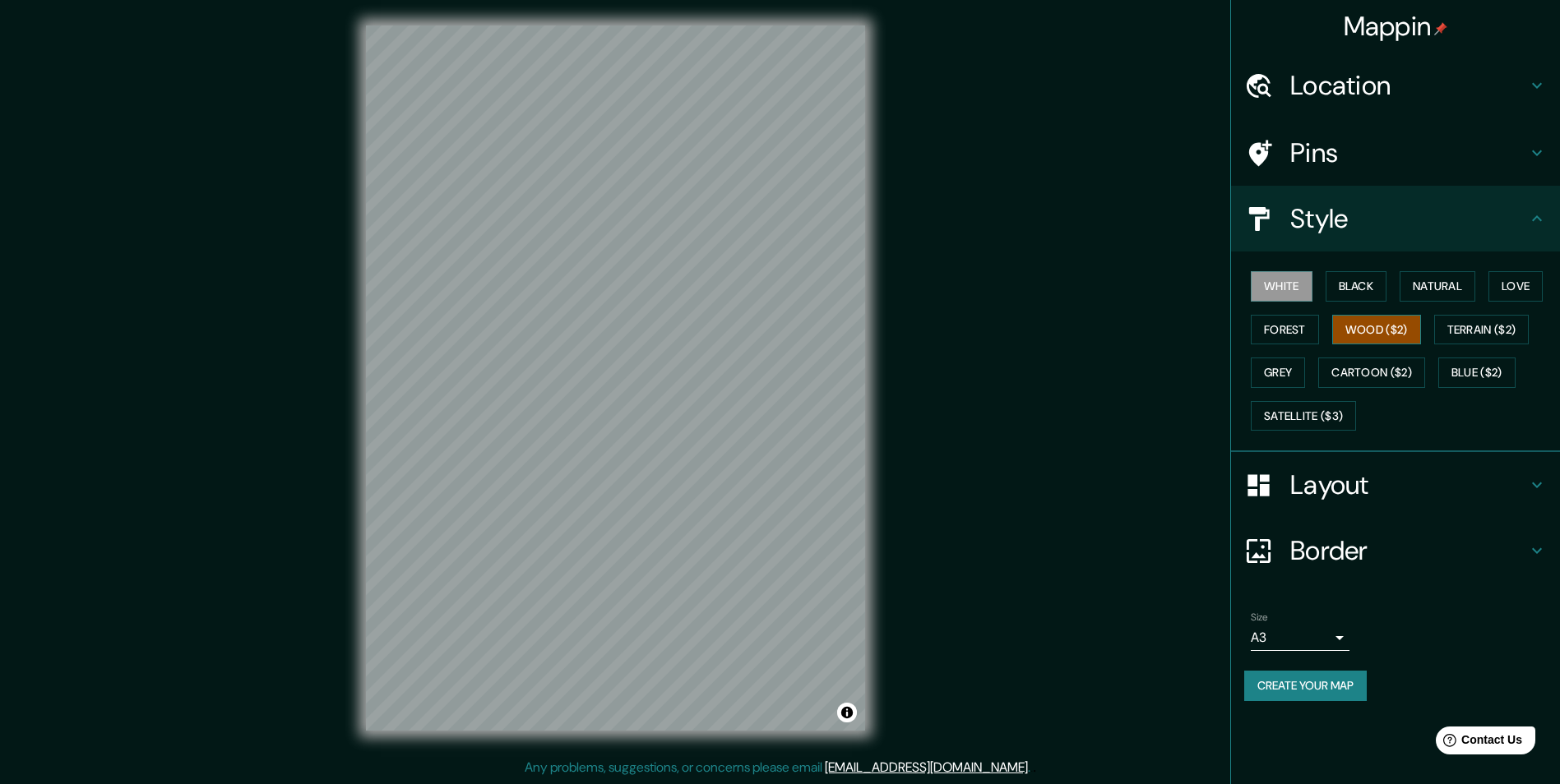
click at [1367, 341] on button "Wood ($2)" at bounding box center [1376, 330] width 89 height 31
click at [1369, 375] on button "Cartoon ($2)" at bounding box center [1372, 373] width 107 height 31
